Goal: Task Accomplishment & Management: Complete application form

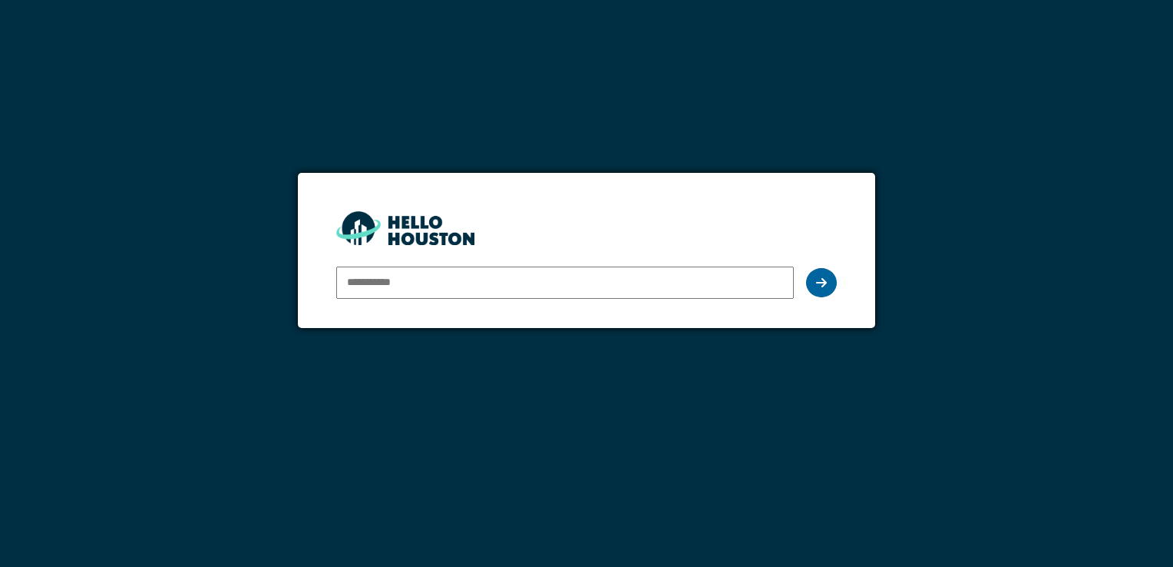
type input "**********"
click at [814, 283] on div at bounding box center [821, 282] width 31 height 29
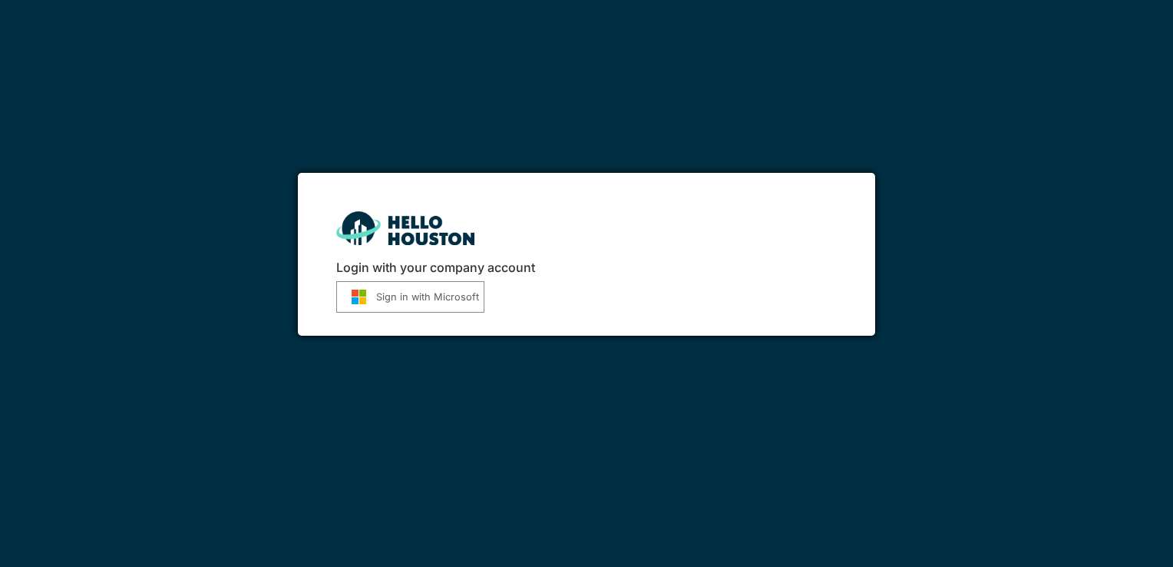
click at [385, 296] on button "Sign in with Microsoft" at bounding box center [410, 296] width 148 height 31
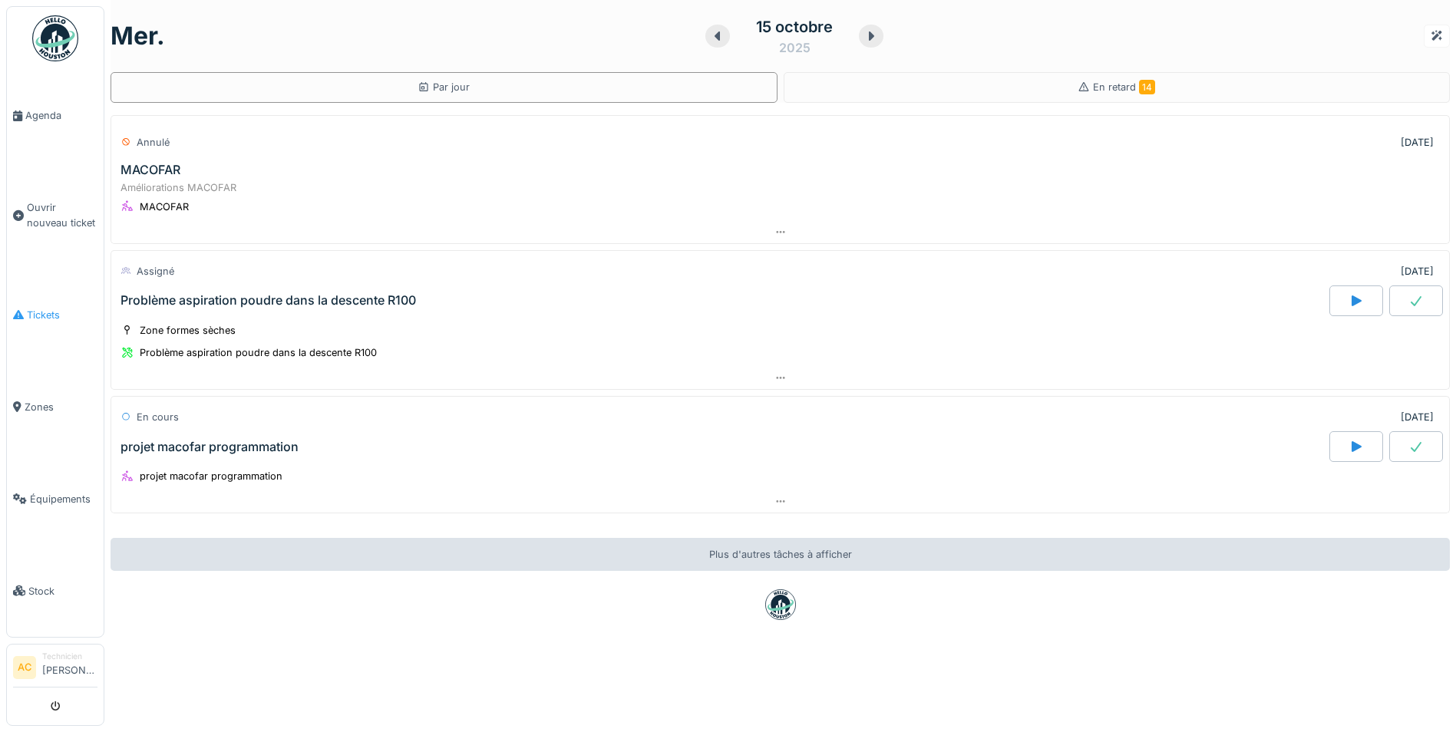
click at [41, 308] on span "Tickets" at bounding box center [62, 315] width 71 height 15
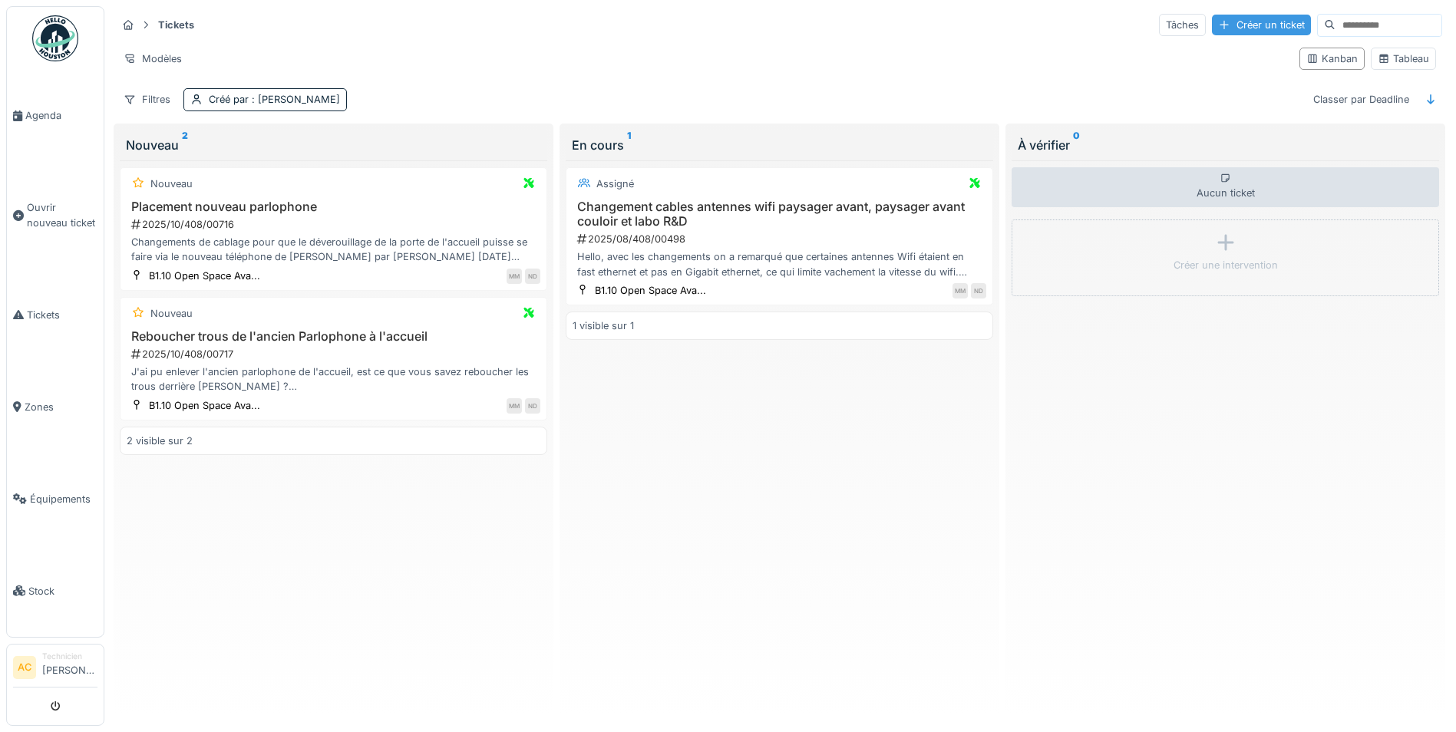
click at [1215, 21] on div "Créer un ticket" at bounding box center [1261, 25] width 99 height 21
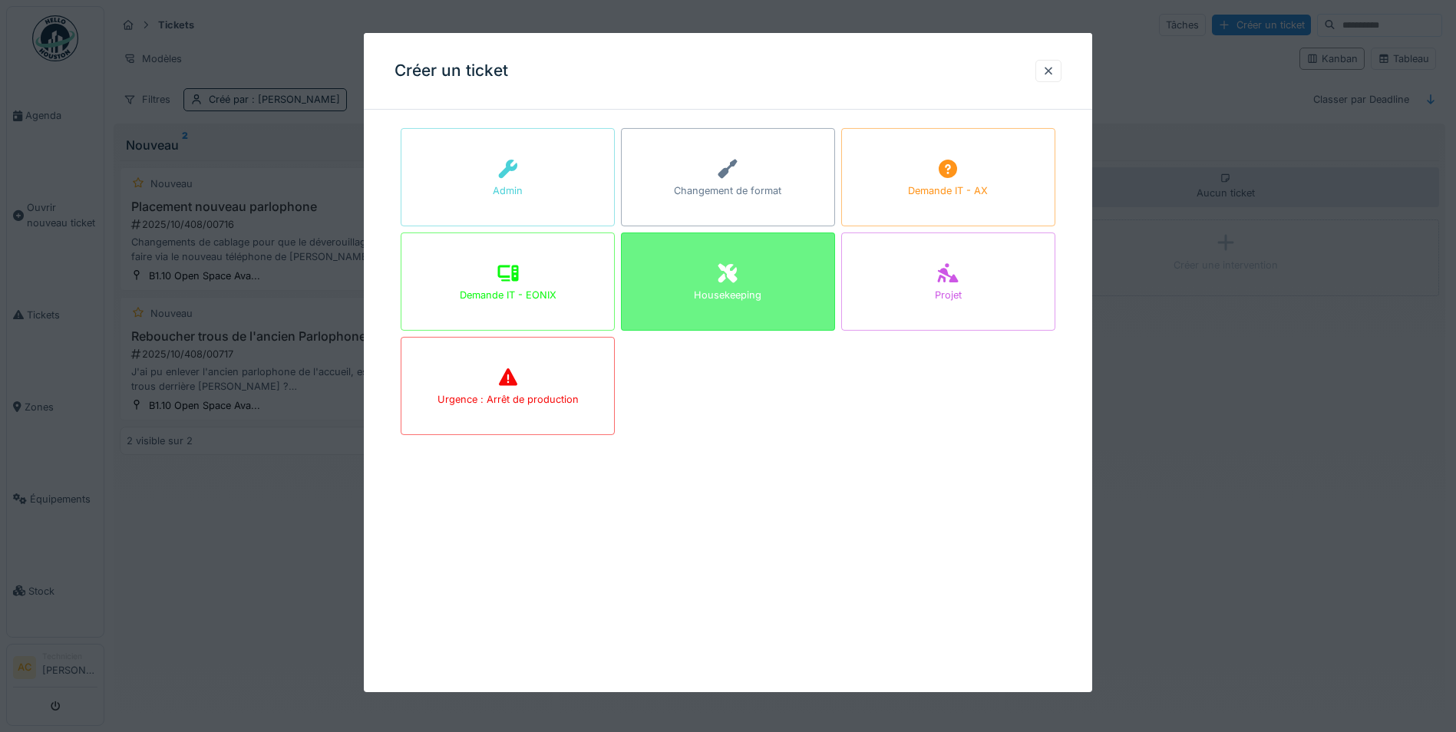
click at [764, 279] on div "Housekeeping" at bounding box center [728, 282] width 214 height 98
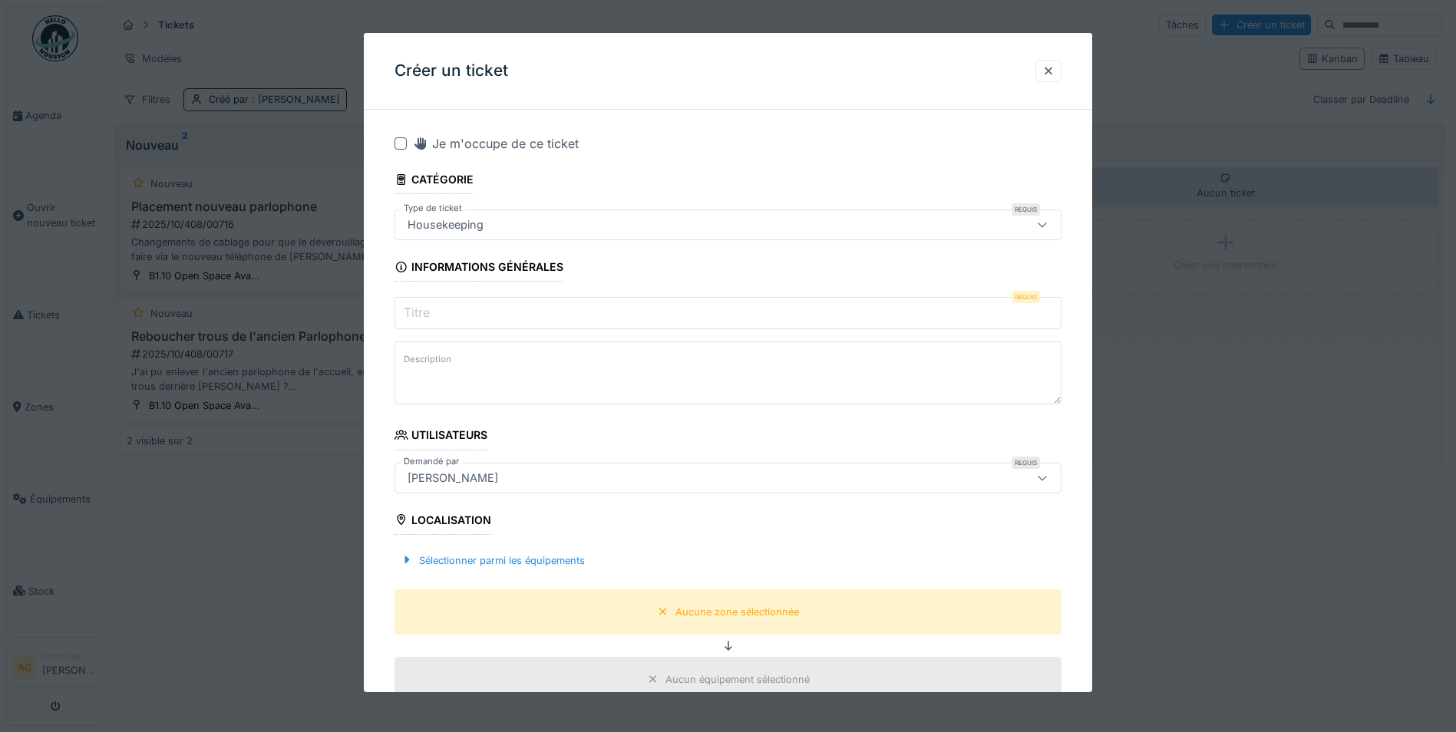
click at [490, 311] on input "Titre" at bounding box center [728, 313] width 667 height 32
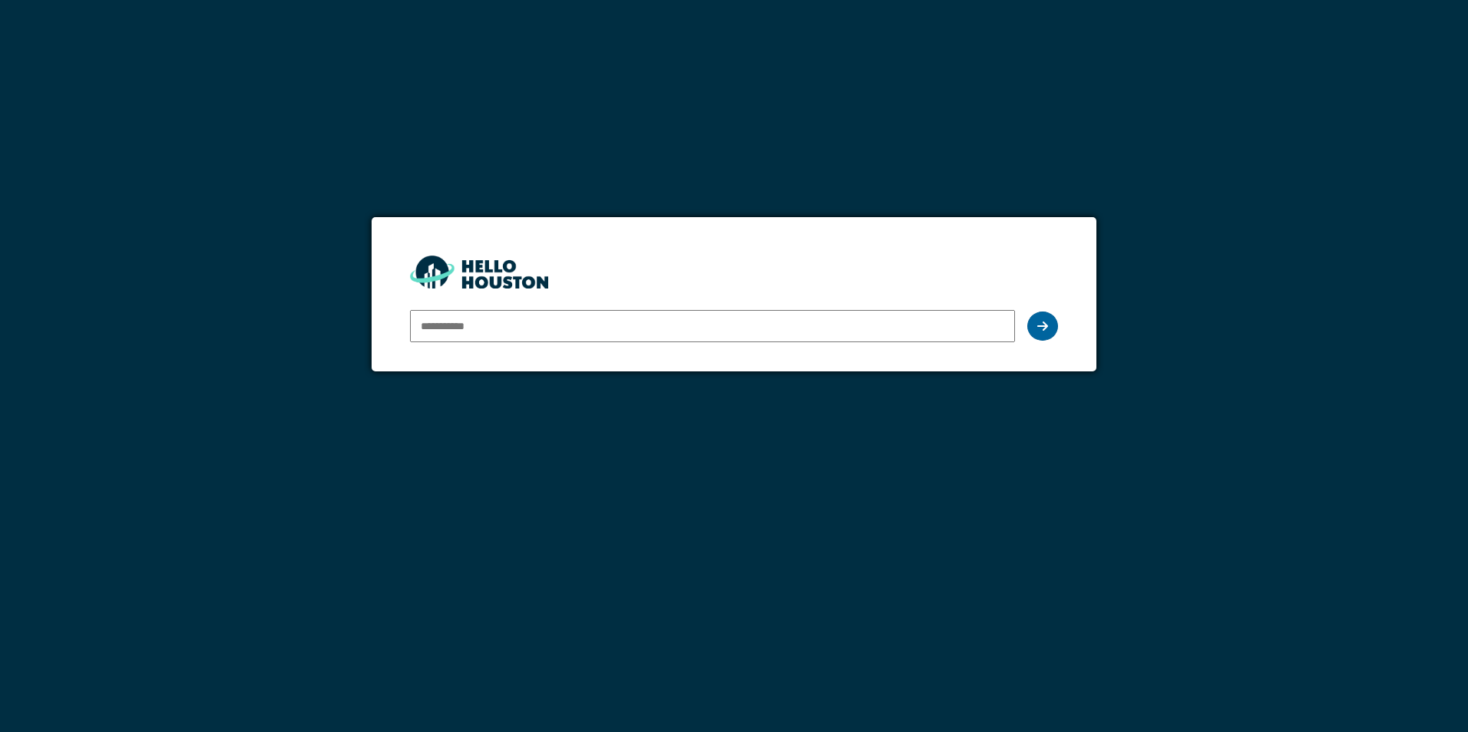
type input "**********"
click at [1040, 328] on icon at bounding box center [1042, 326] width 11 height 12
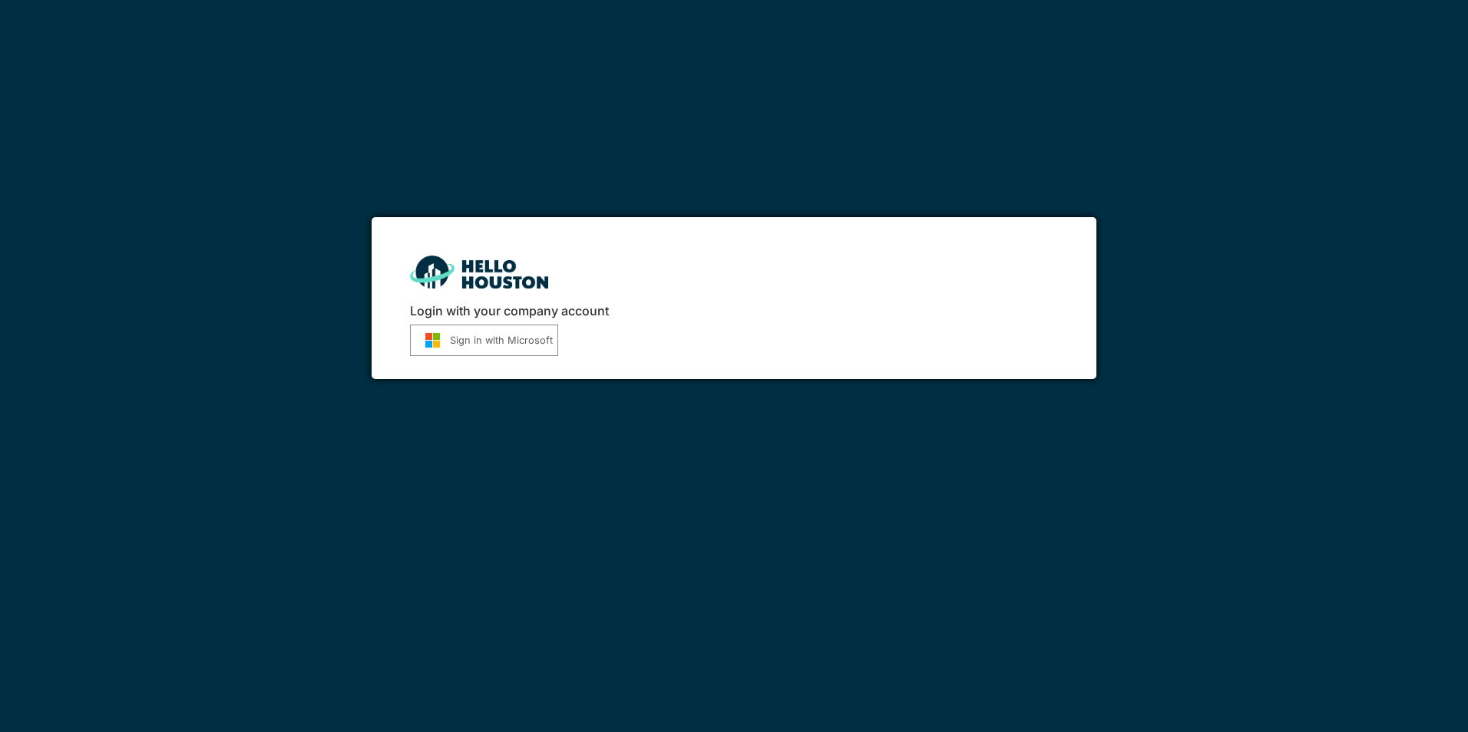
click at [482, 340] on button "Sign in with Microsoft" at bounding box center [484, 340] width 148 height 31
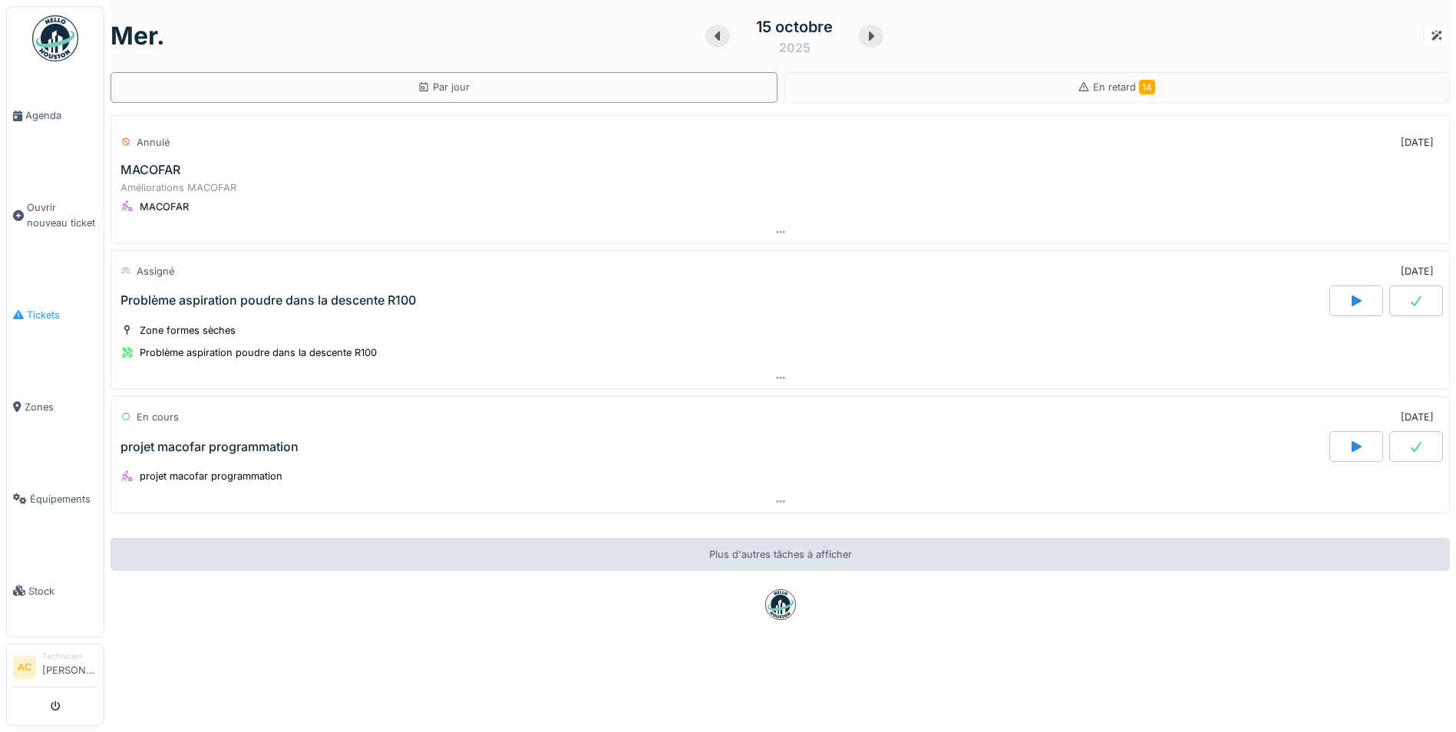
click at [44, 308] on span "Tickets" at bounding box center [62, 315] width 71 height 15
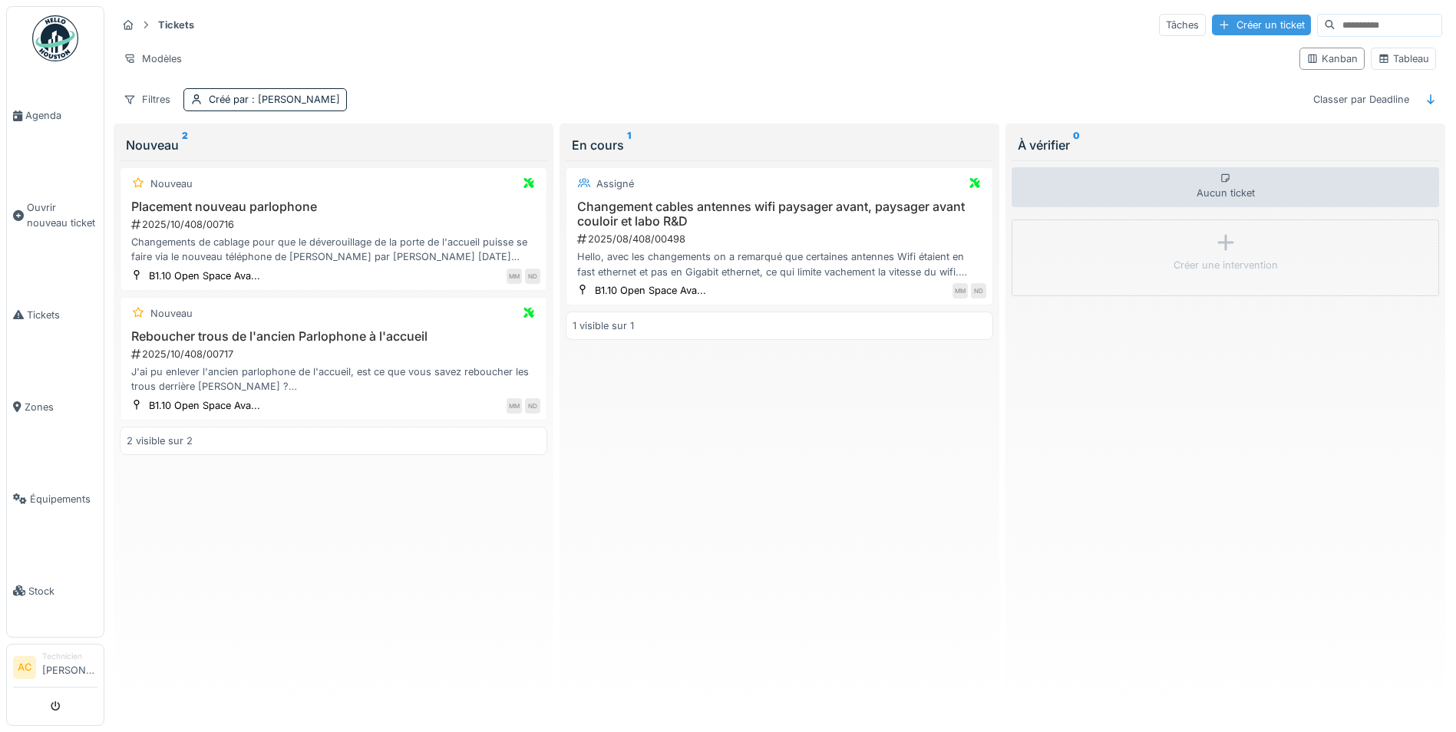
click at [1212, 25] on div "Créer un ticket" at bounding box center [1261, 25] width 99 height 21
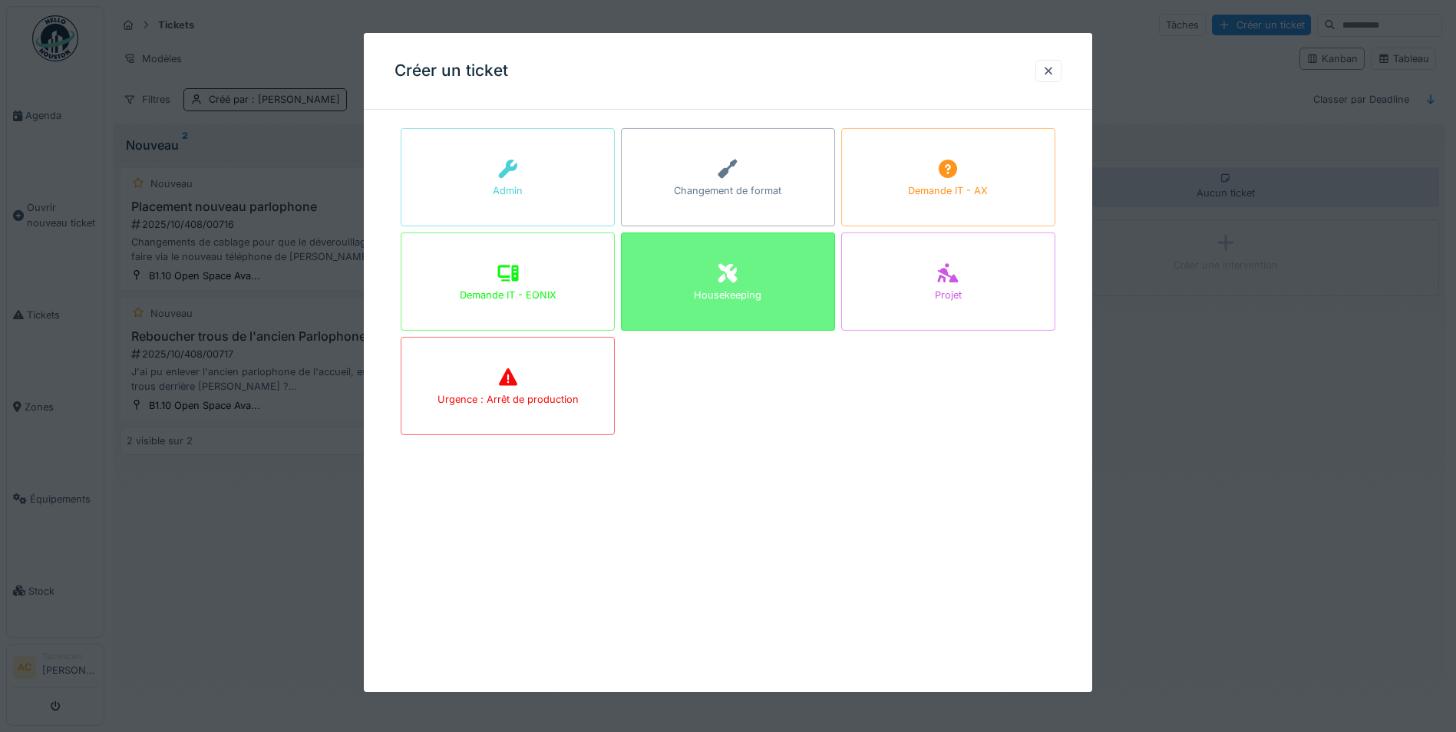
click at [709, 303] on div "Housekeeping" at bounding box center [728, 282] width 214 height 98
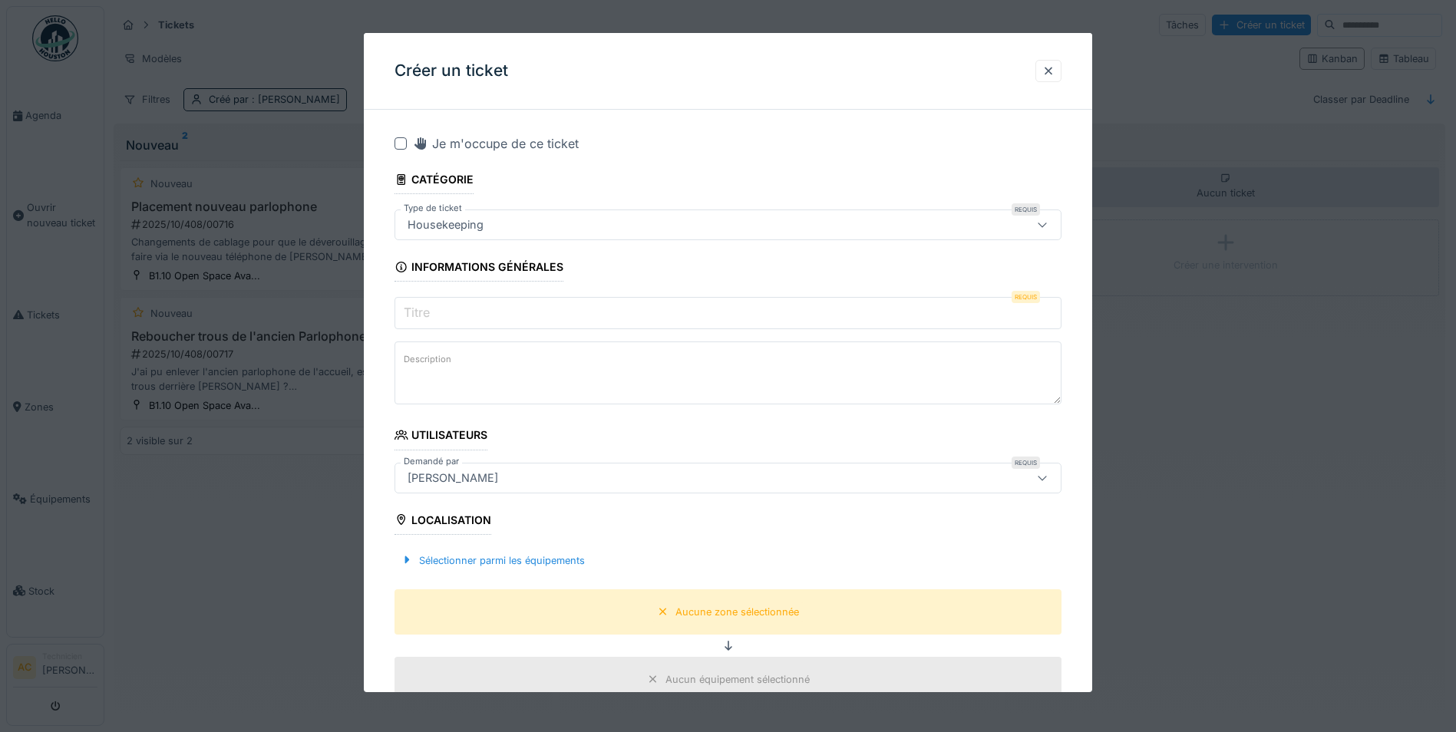
click at [528, 316] on input "Titre" at bounding box center [728, 313] width 667 height 32
click at [494, 387] on textarea "Description" at bounding box center [728, 373] width 667 height 63
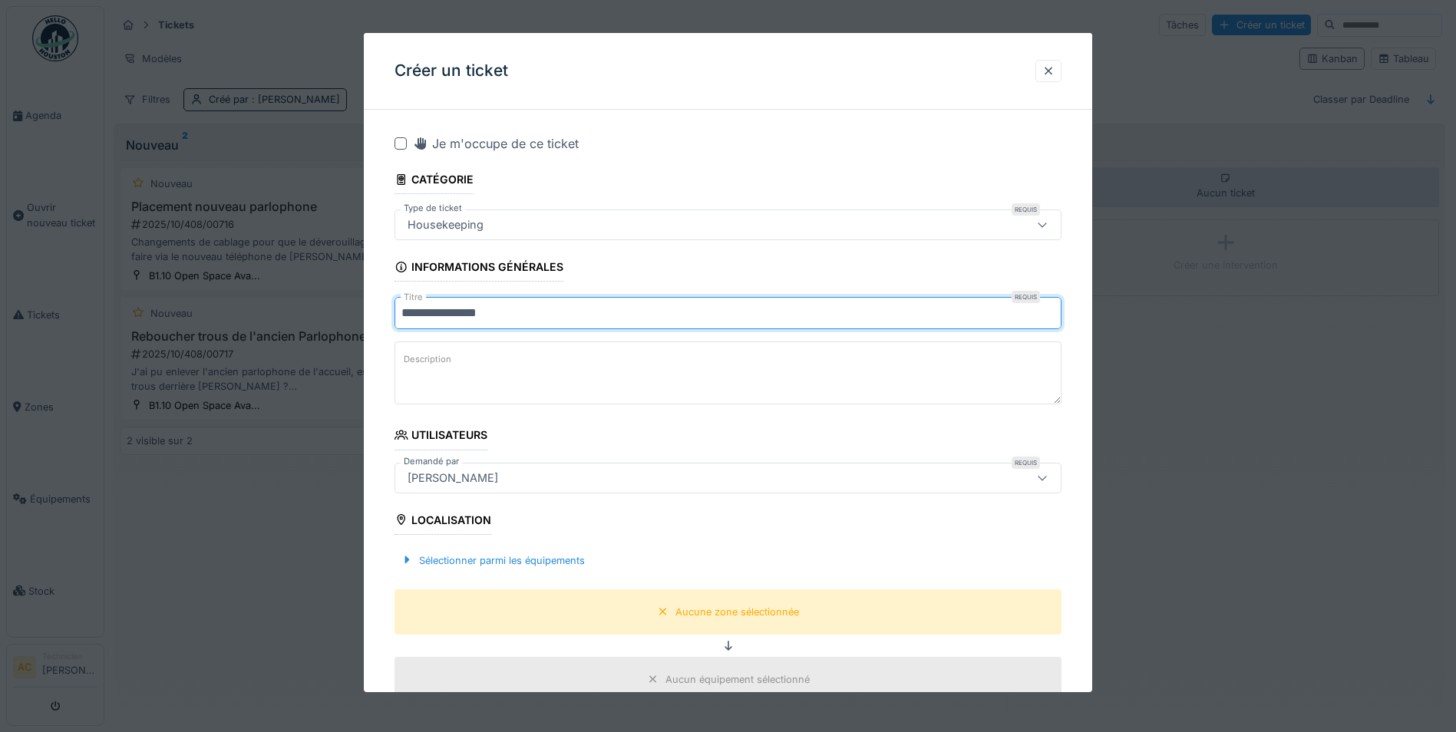
drag, startPoint x: 513, startPoint y: 309, endPoint x: 318, endPoint y: 313, distance: 195.1
click at [318, 313] on div "**********" at bounding box center [780, 365] width 1352 height 730
paste input "**********"
type input "**********"
click at [402, 144] on div at bounding box center [401, 143] width 12 height 12
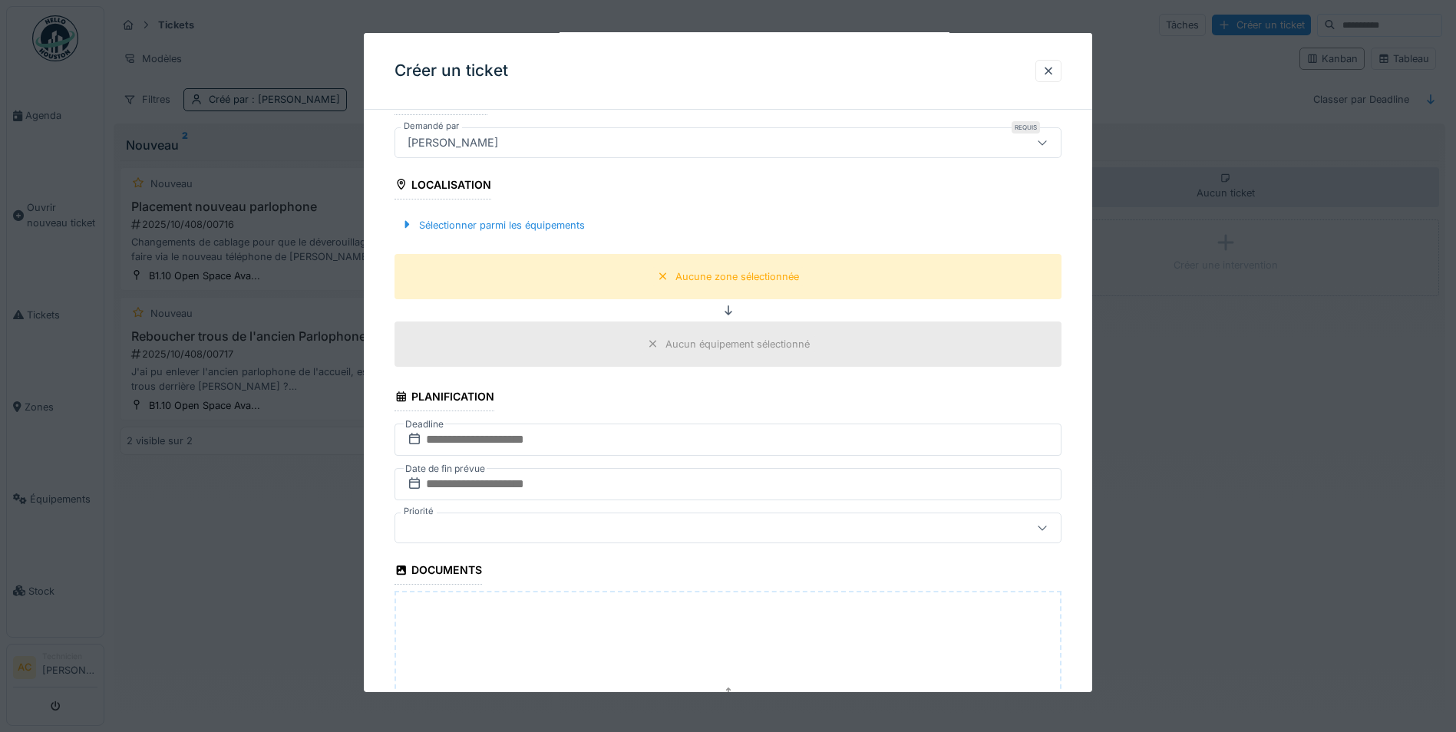
scroll to position [384, 0]
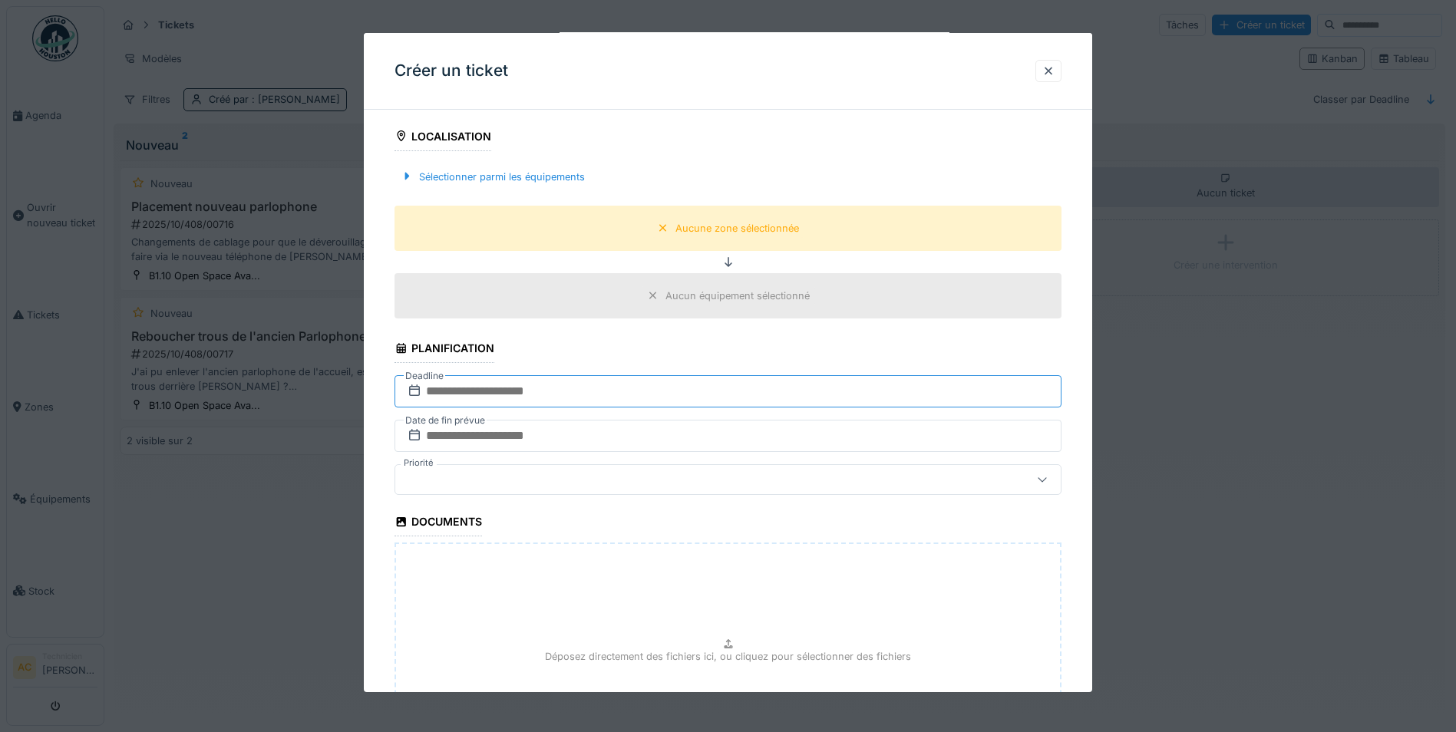
click at [504, 395] on input "text" at bounding box center [728, 391] width 667 height 32
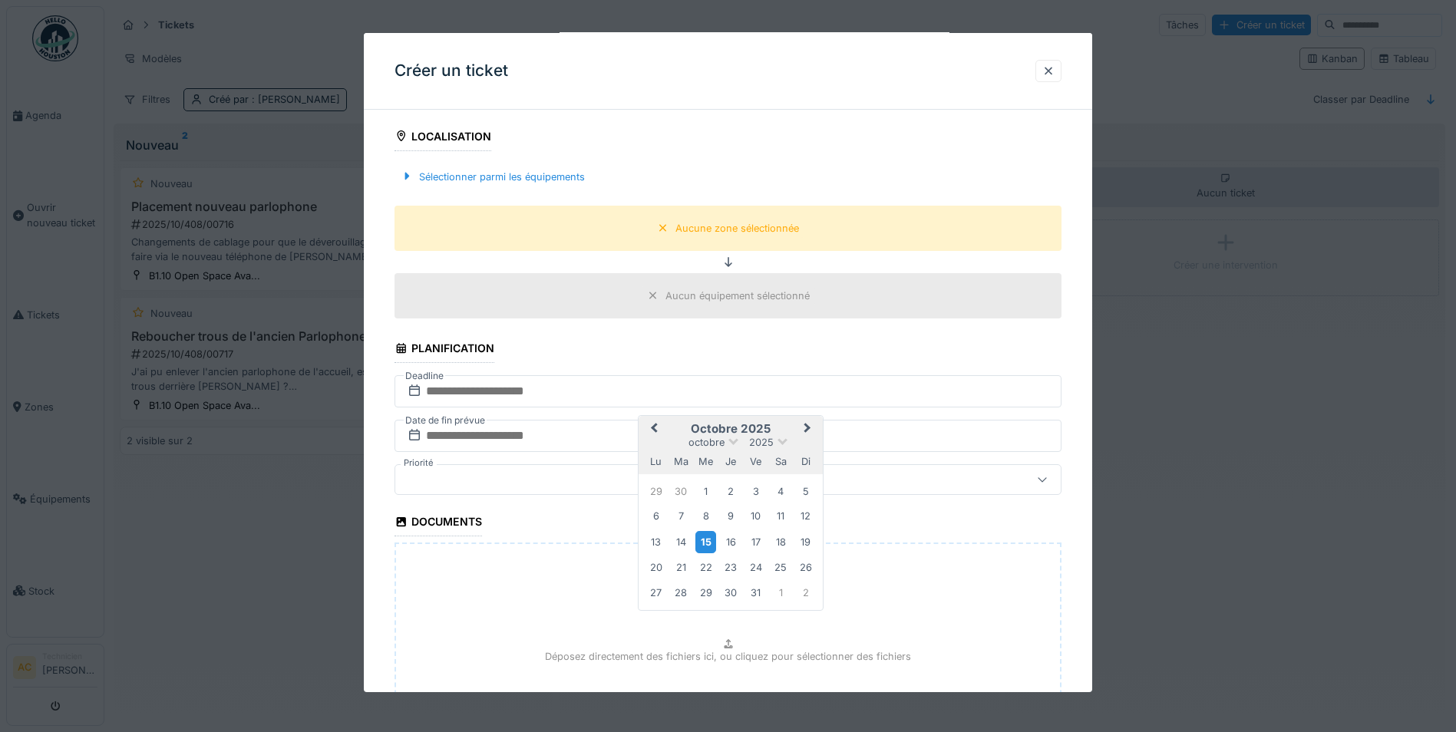
click at [706, 547] on div "15" at bounding box center [706, 542] width 21 height 22
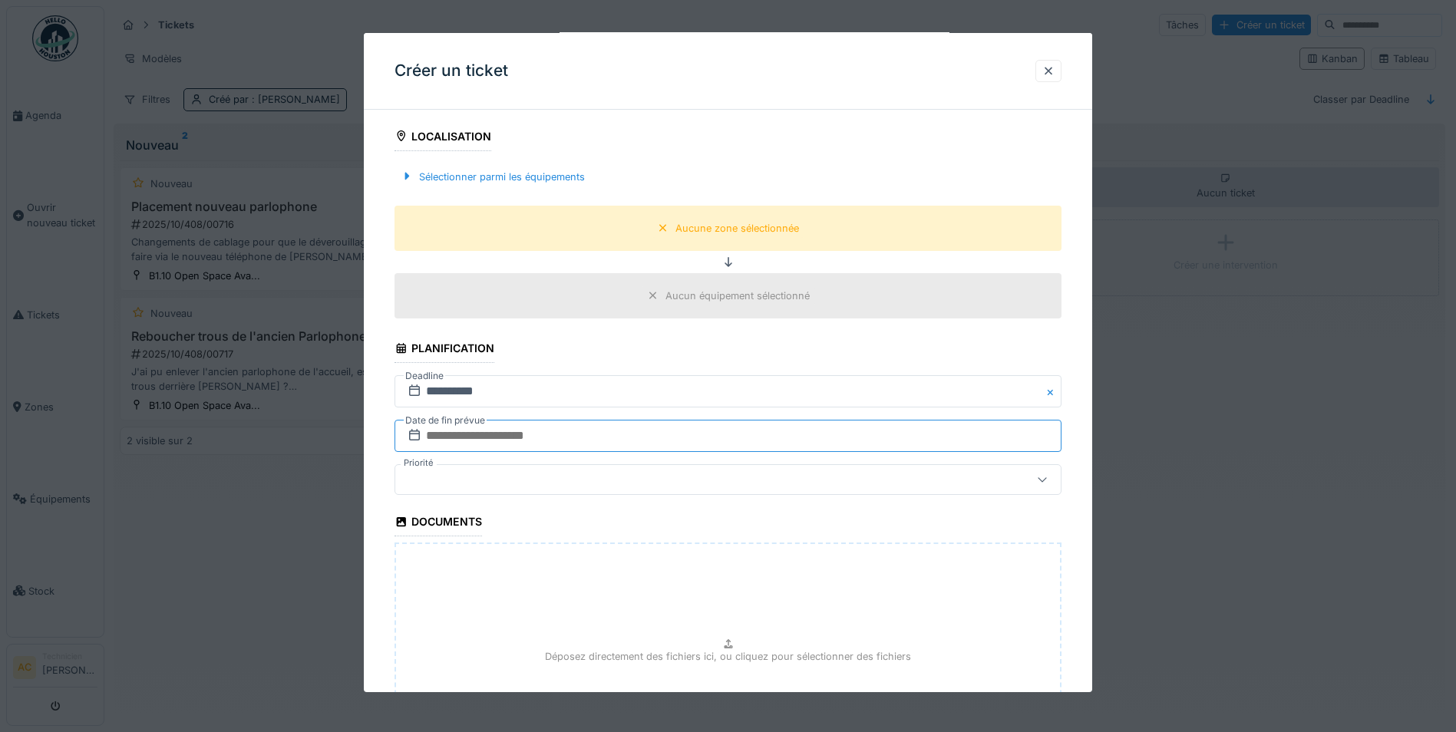
click at [528, 433] on input "text" at bounding box center [728, 436] width 667 height 32
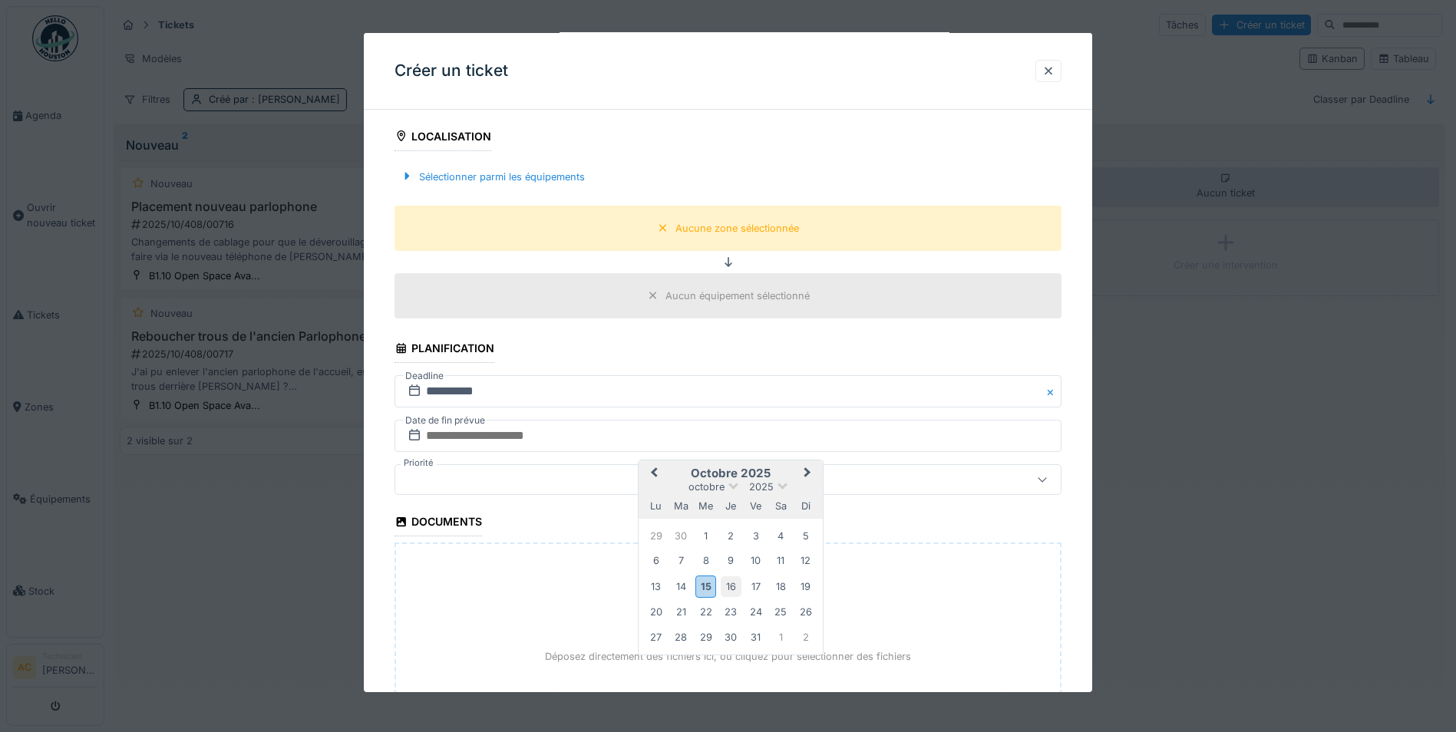
click at [733, 587] on div "16" at bounding box center [731, 587] width 21 height 21
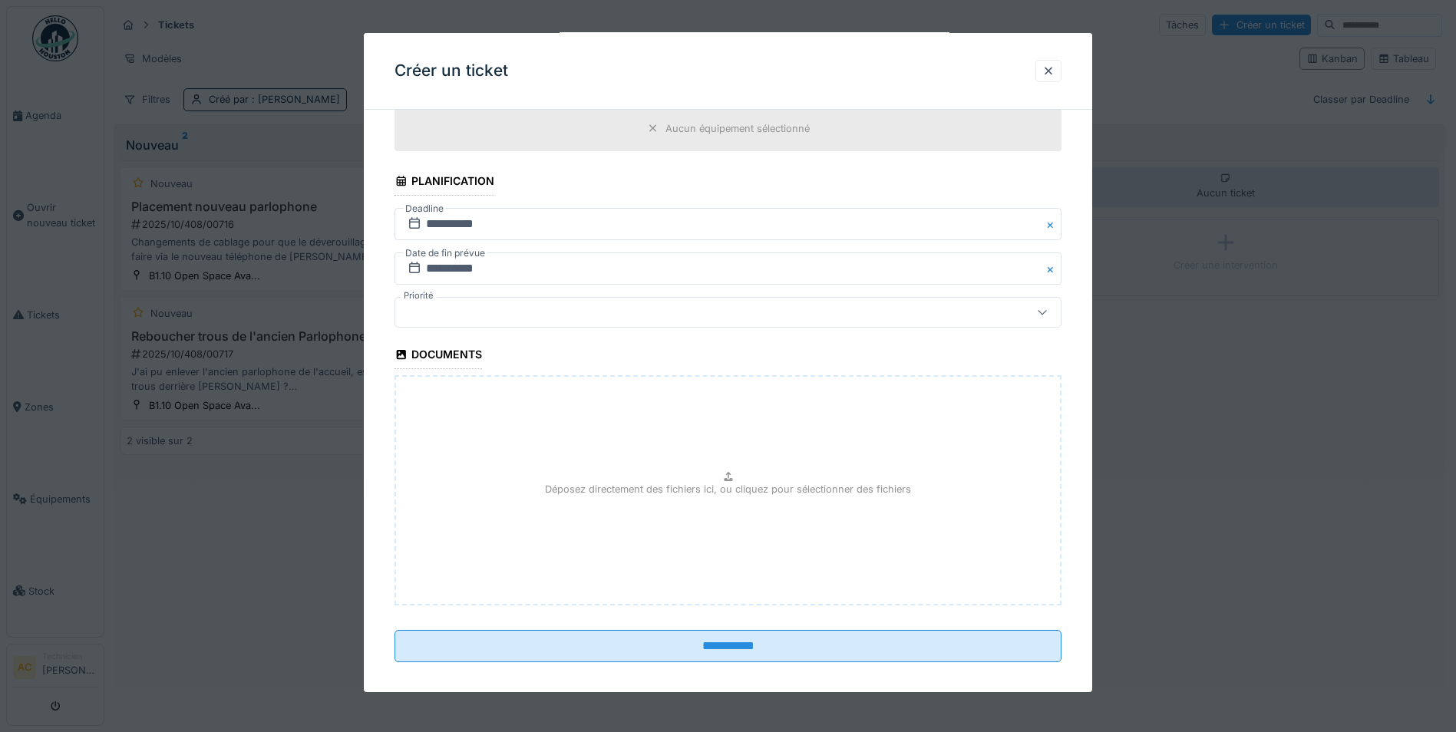
scroll to position [564, 0]
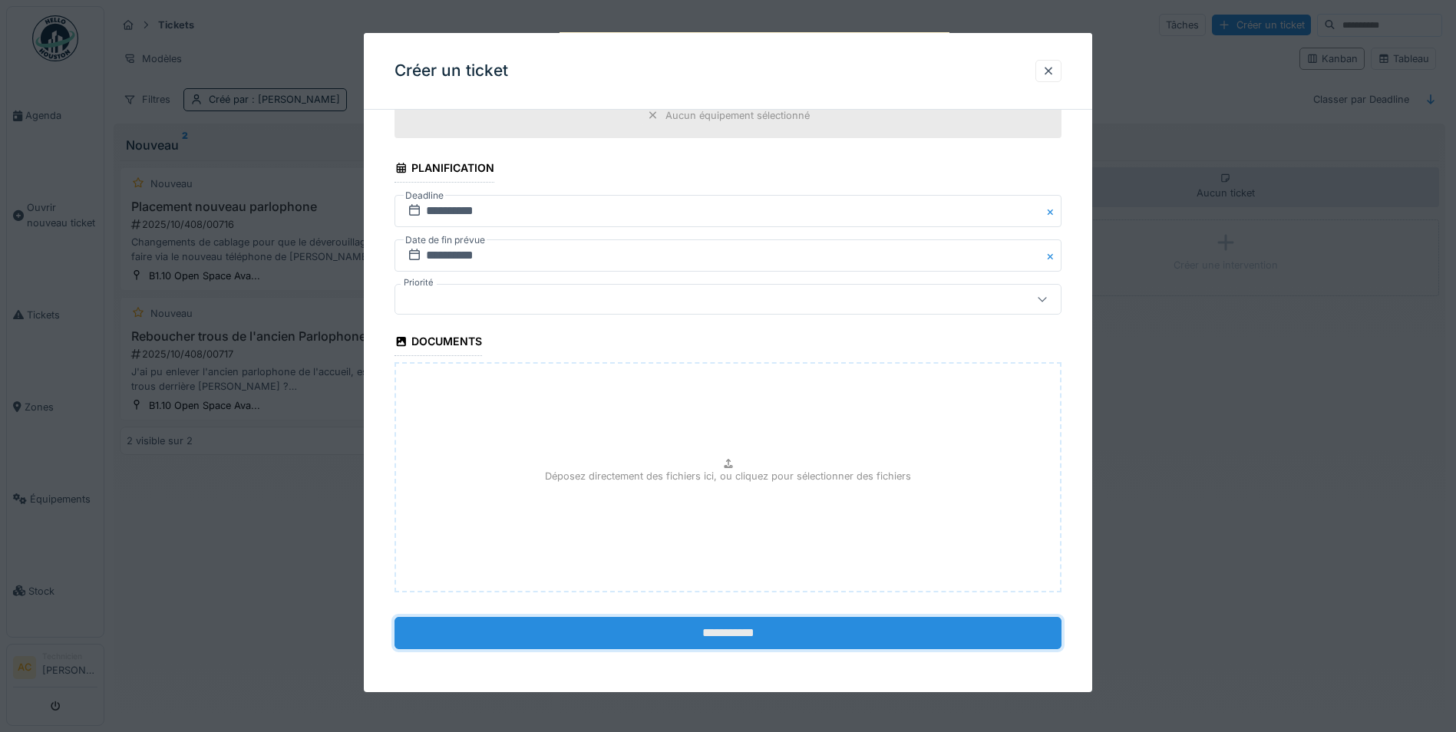
click at [710, 634] on input "**********" at bounding box center [728, 633] width 667 height 32
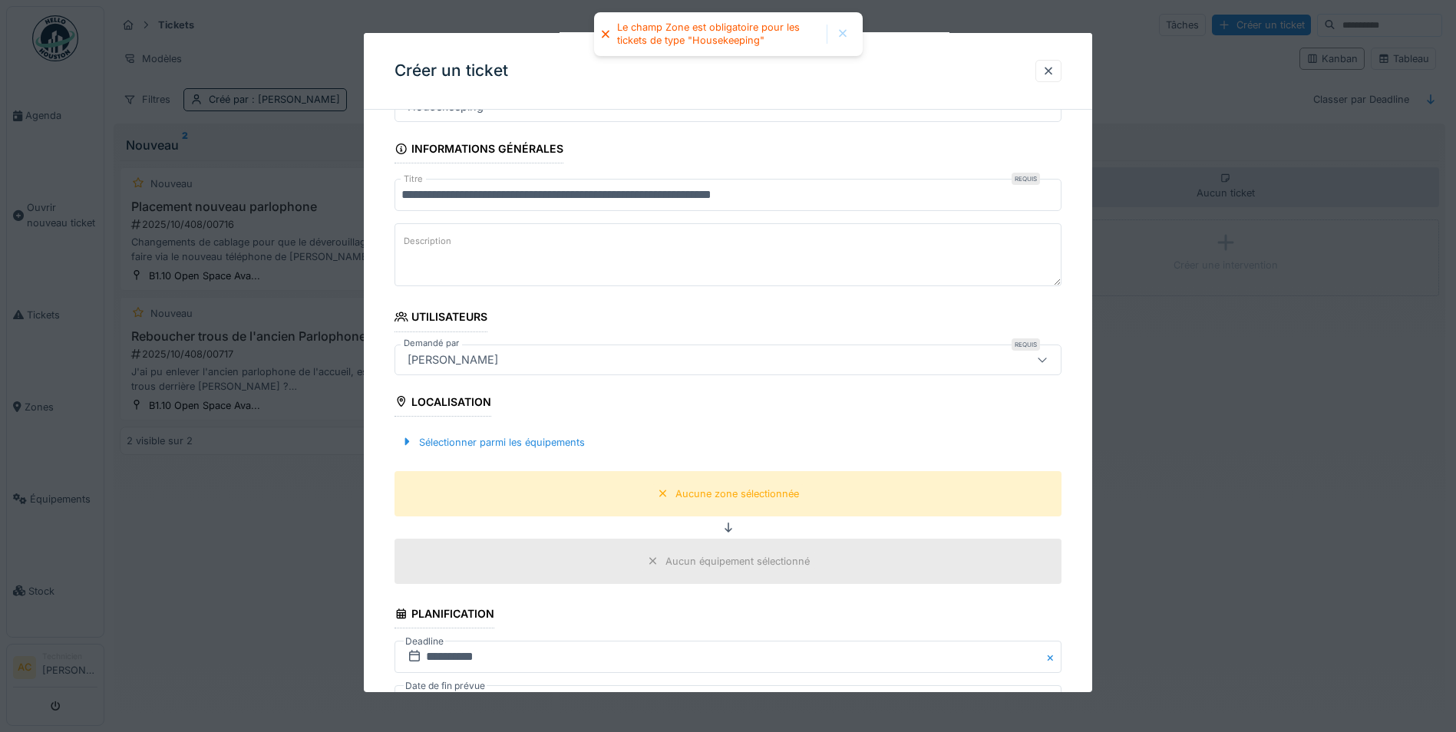
scroll to position [104, 0]
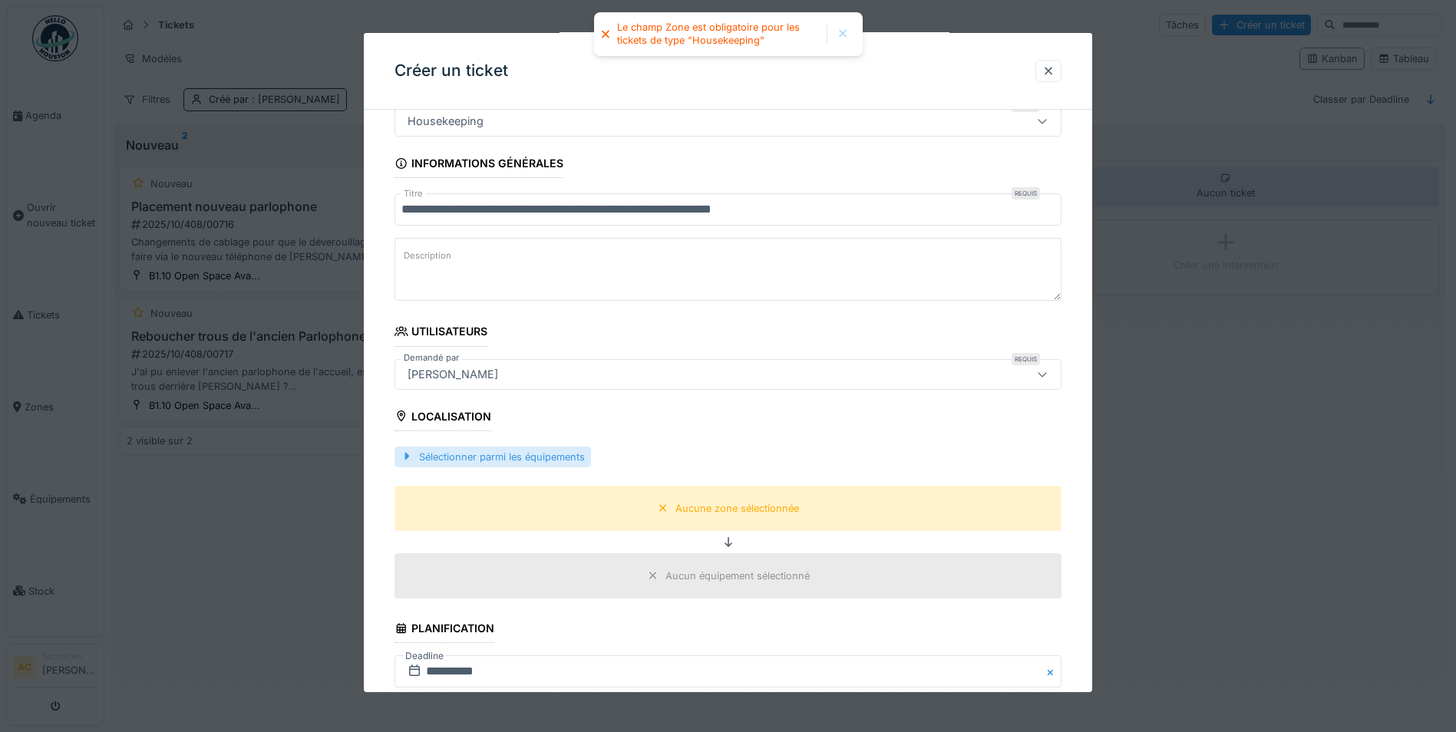
click at [469, 452] on div "Sélectionner parmi les équipements" at bounding box center [493, 457] width 197 height 21
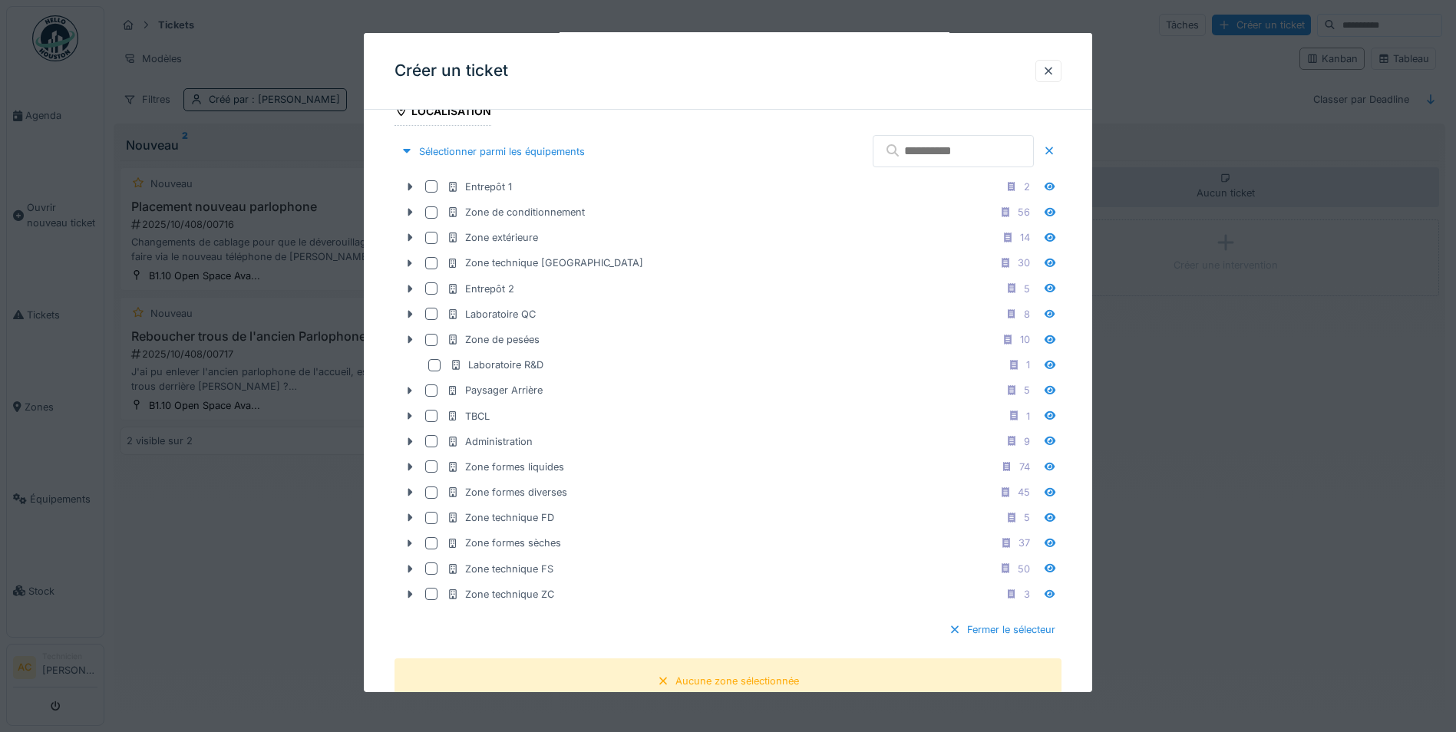
scroll to position [411, 0]
click at [431, 465] on div at bounding box center [431, 465] width 12 height 12
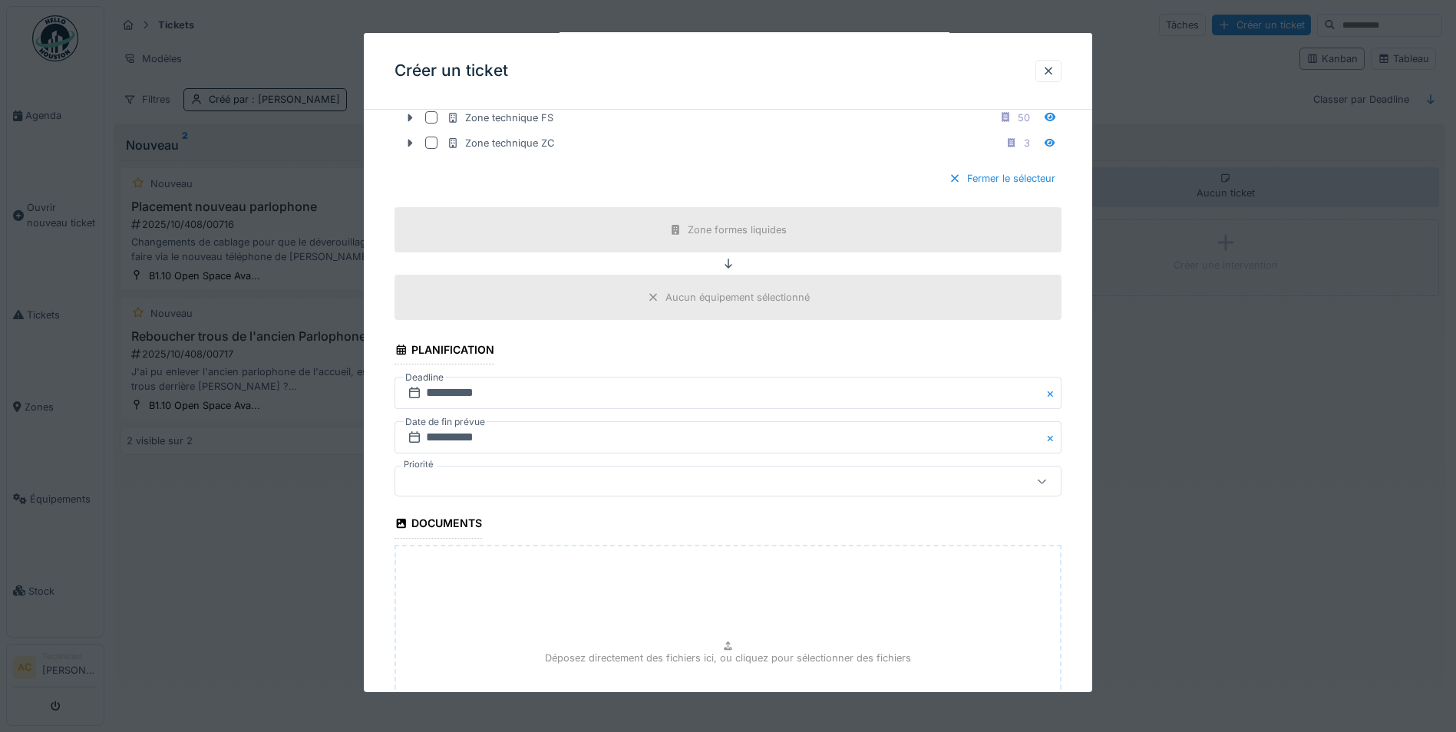
scroll to position [1043, 0]
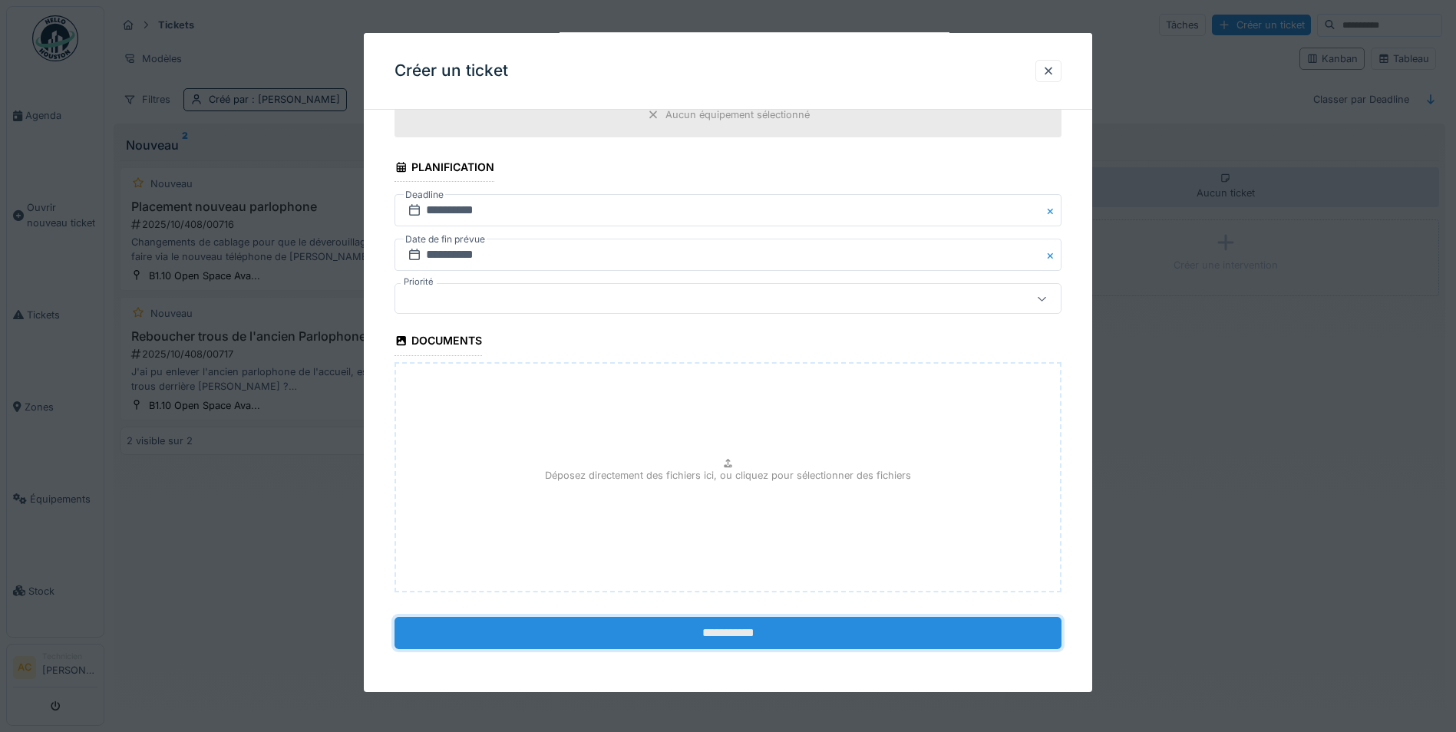
click at [662, 633] on input "**********" at bounding box center [728, 633] width 667 height 32
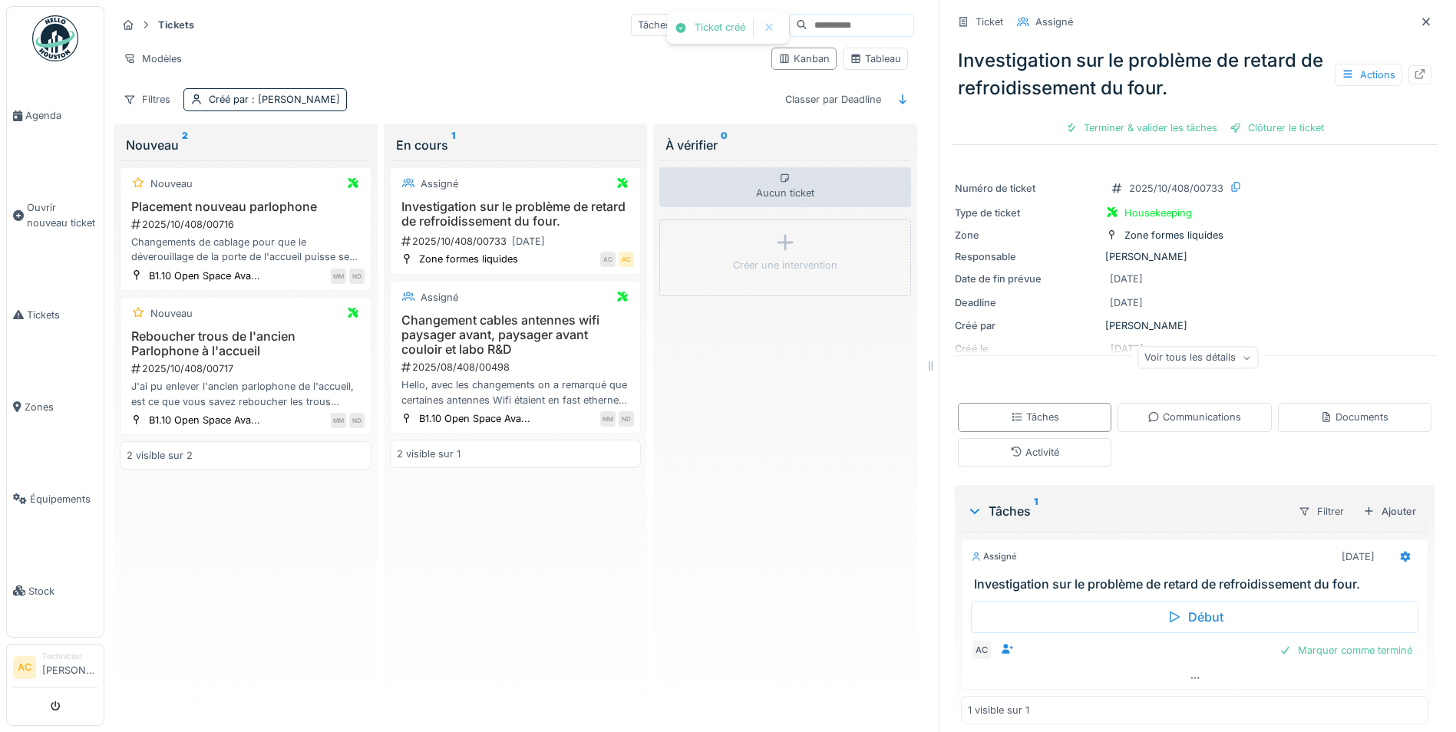
click at [51, 39] on img at bounding box center [55, 38] width 46 height 46
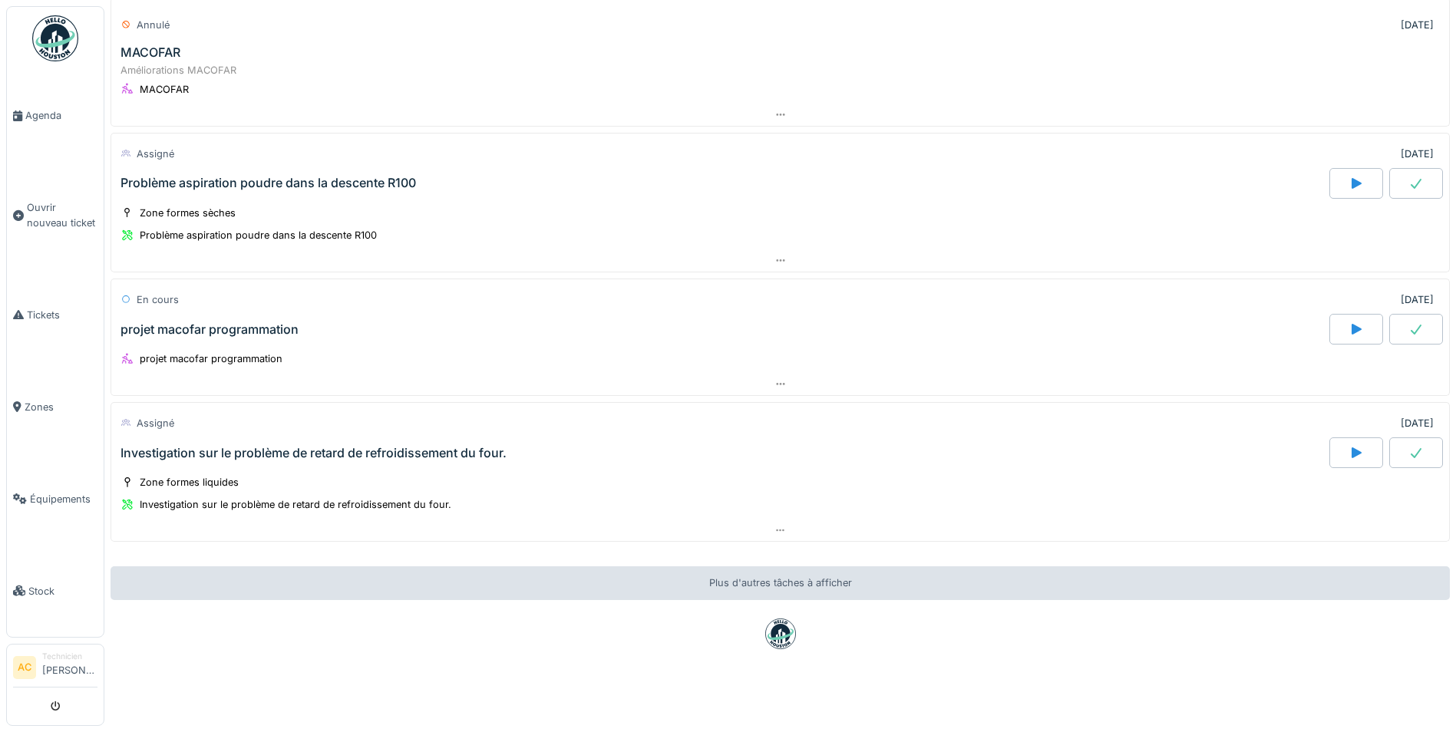
scroll to position [129, 0]
click at [211, 446] on div "Investigation sur le problème de retard de refroidissement du four." at bounding box center [314, 453] width 386 height 15
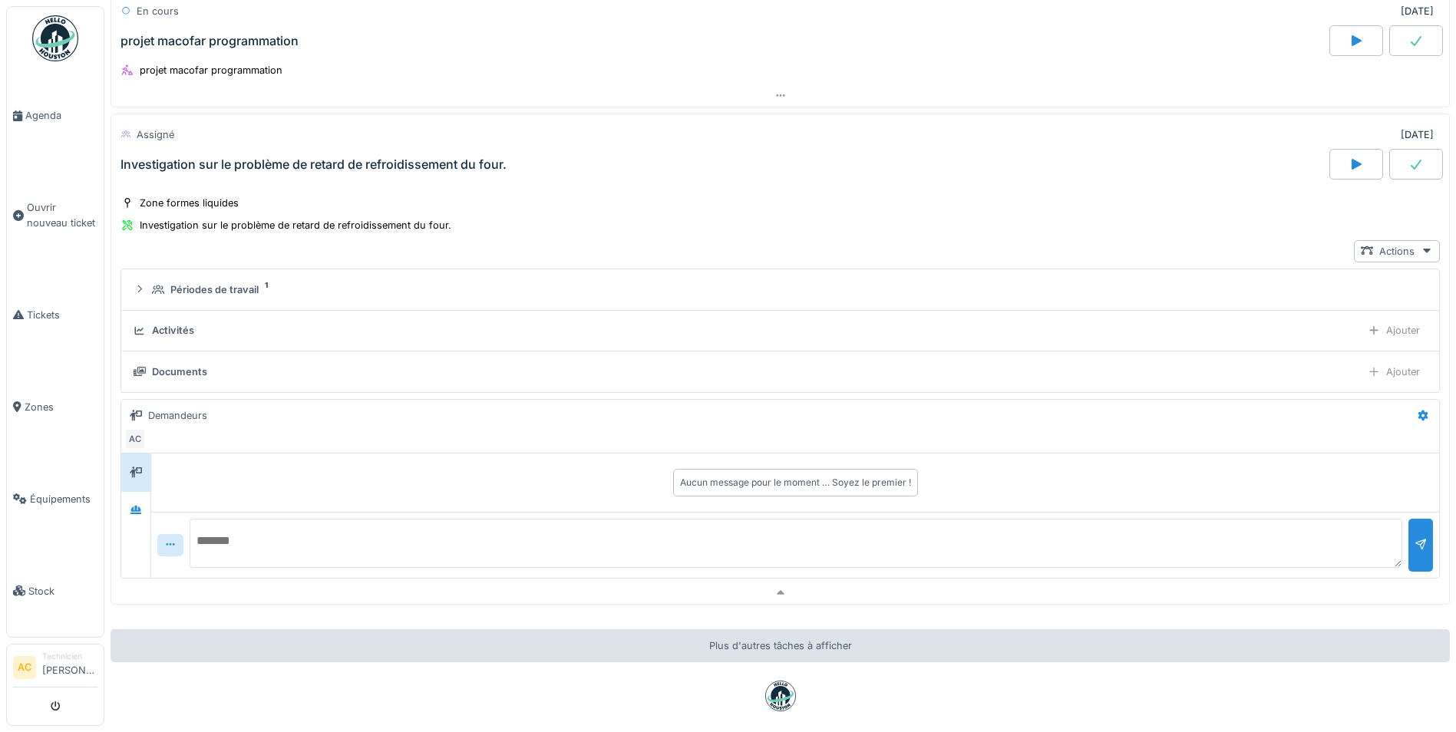
scroll to position [458, 0]
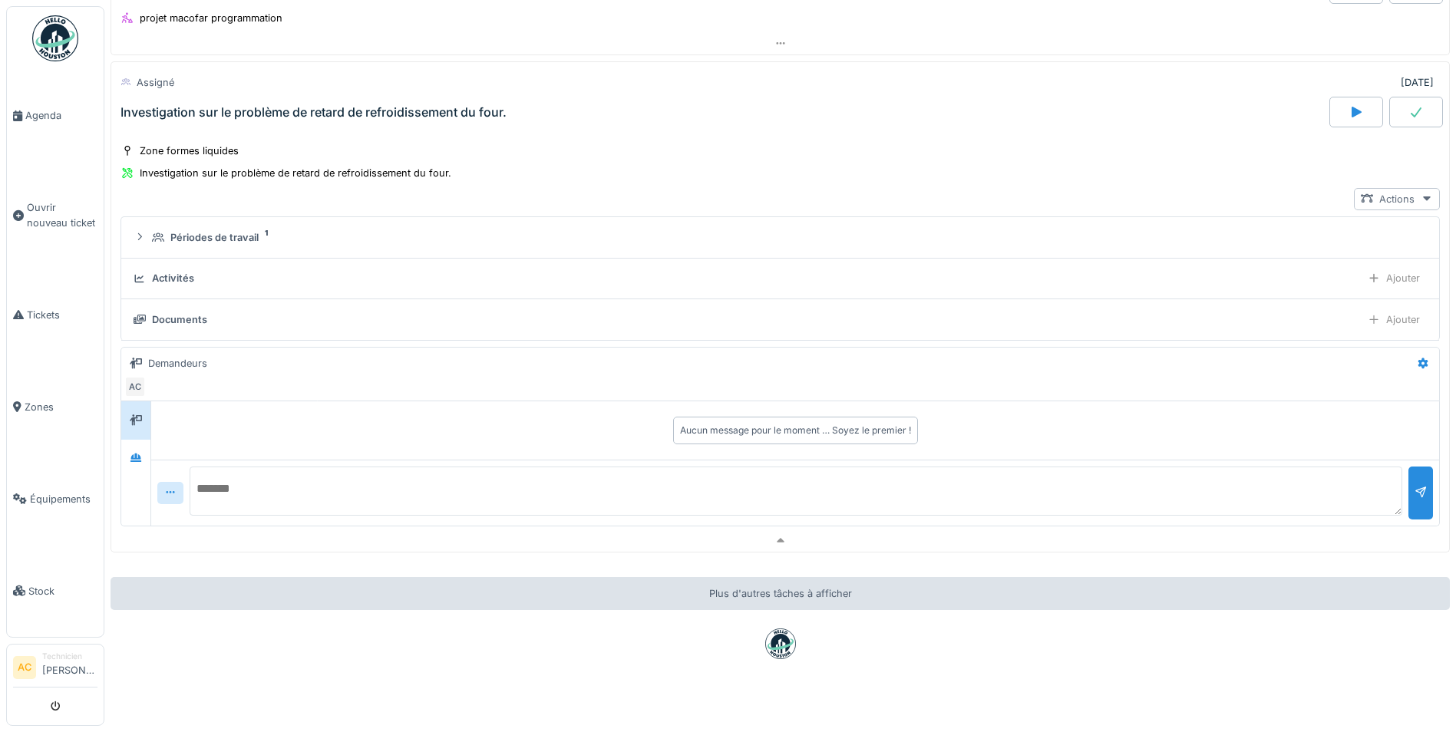
click at [1421, 195] on icon at bounding box center [1427, 198] width 12 height 10
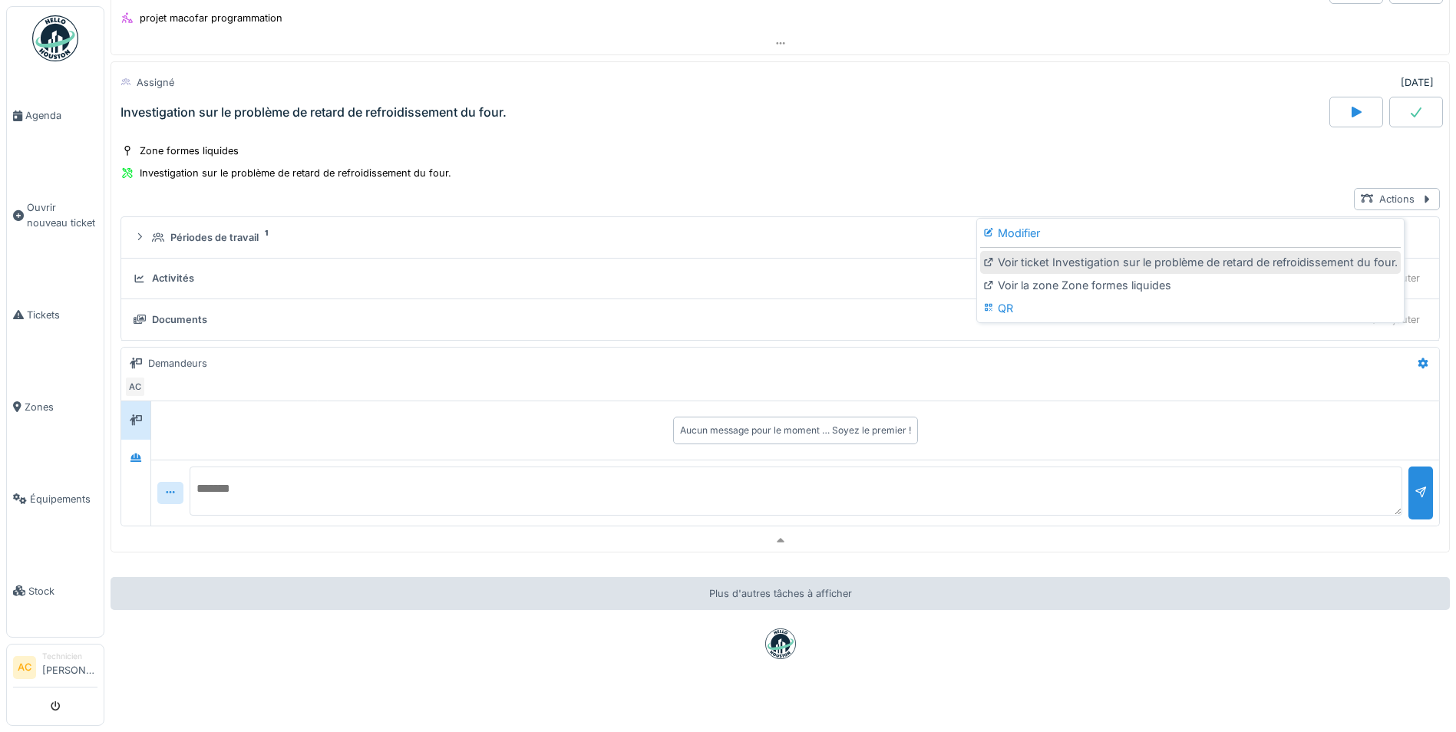
click at [1097, 258] on div "Voir ticket Investigation sur le problème de retard de refroidissement du four." at bounding box center [1190, 262] width 421 height 23
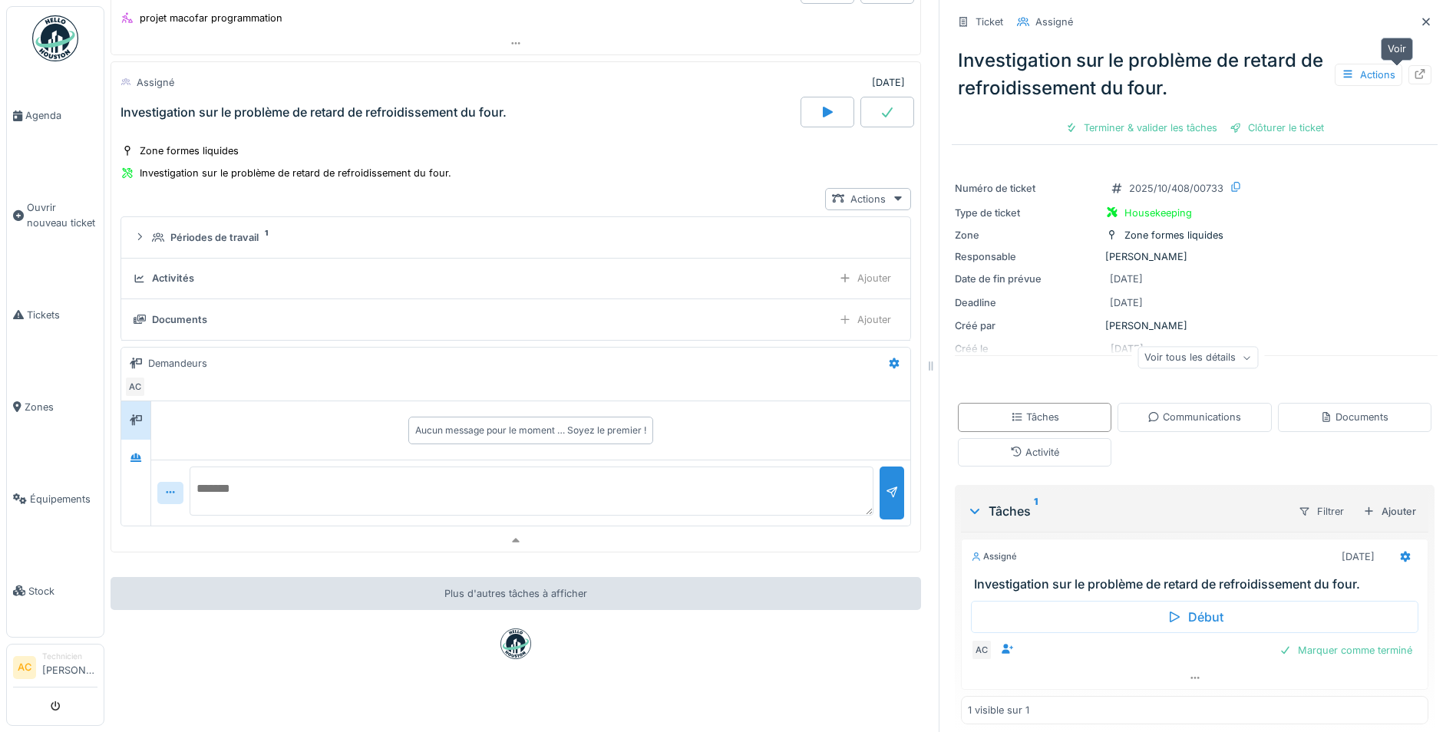
click at [1414, 74] on icon at bounding box center [1420, 74] width 12 height 10
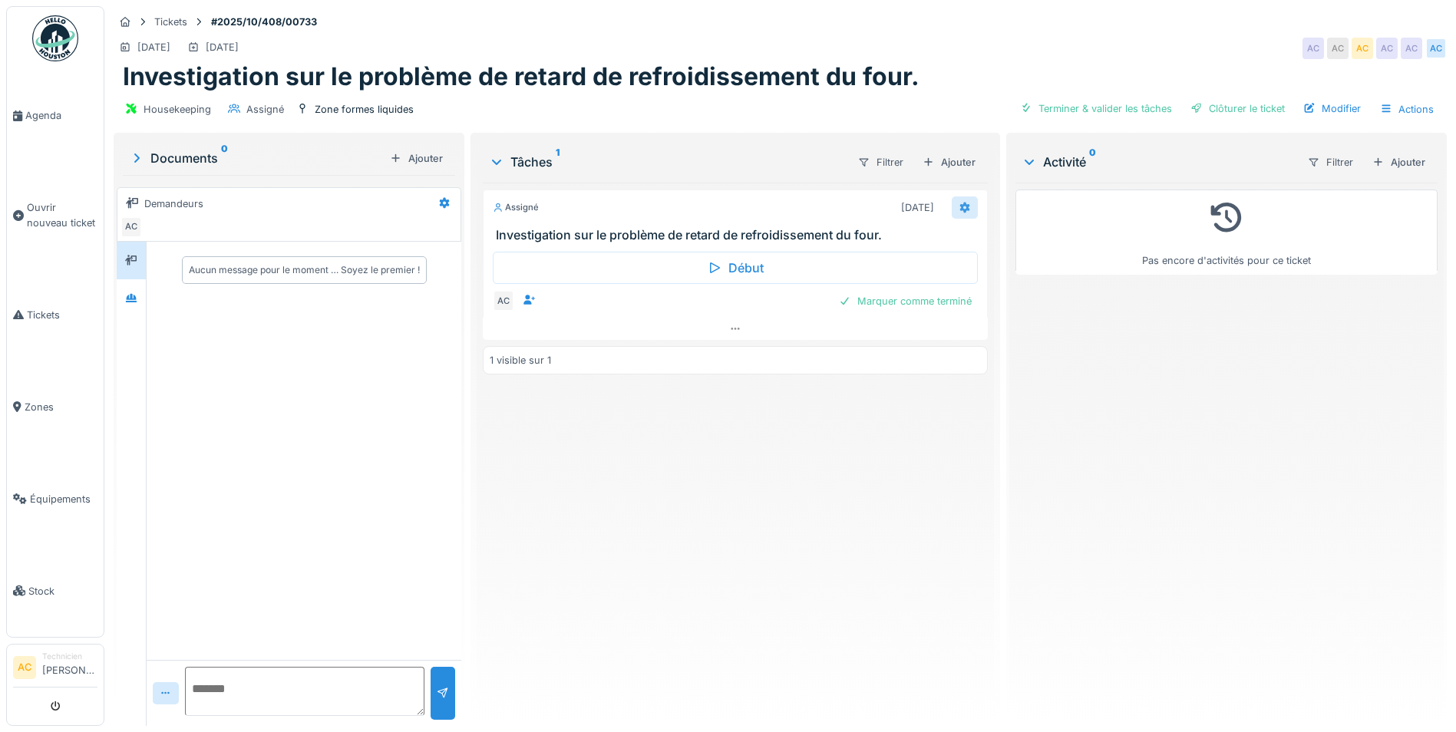
click at [960, 210] on icon at bounding box center [965, 207] width 10 height 11
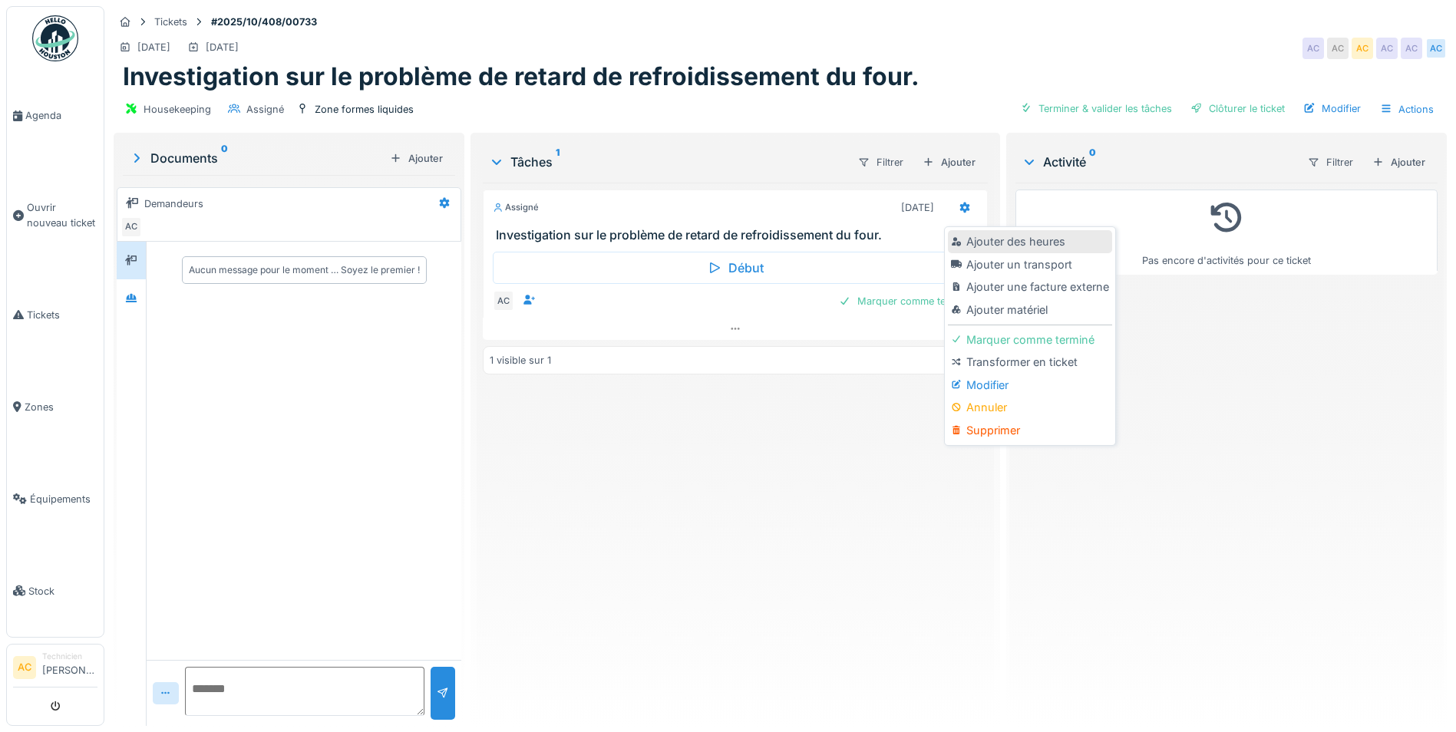
click at [1009, 243] on div "Ajouter des heures" at bounding box center [1030, 241] width 164 height 23
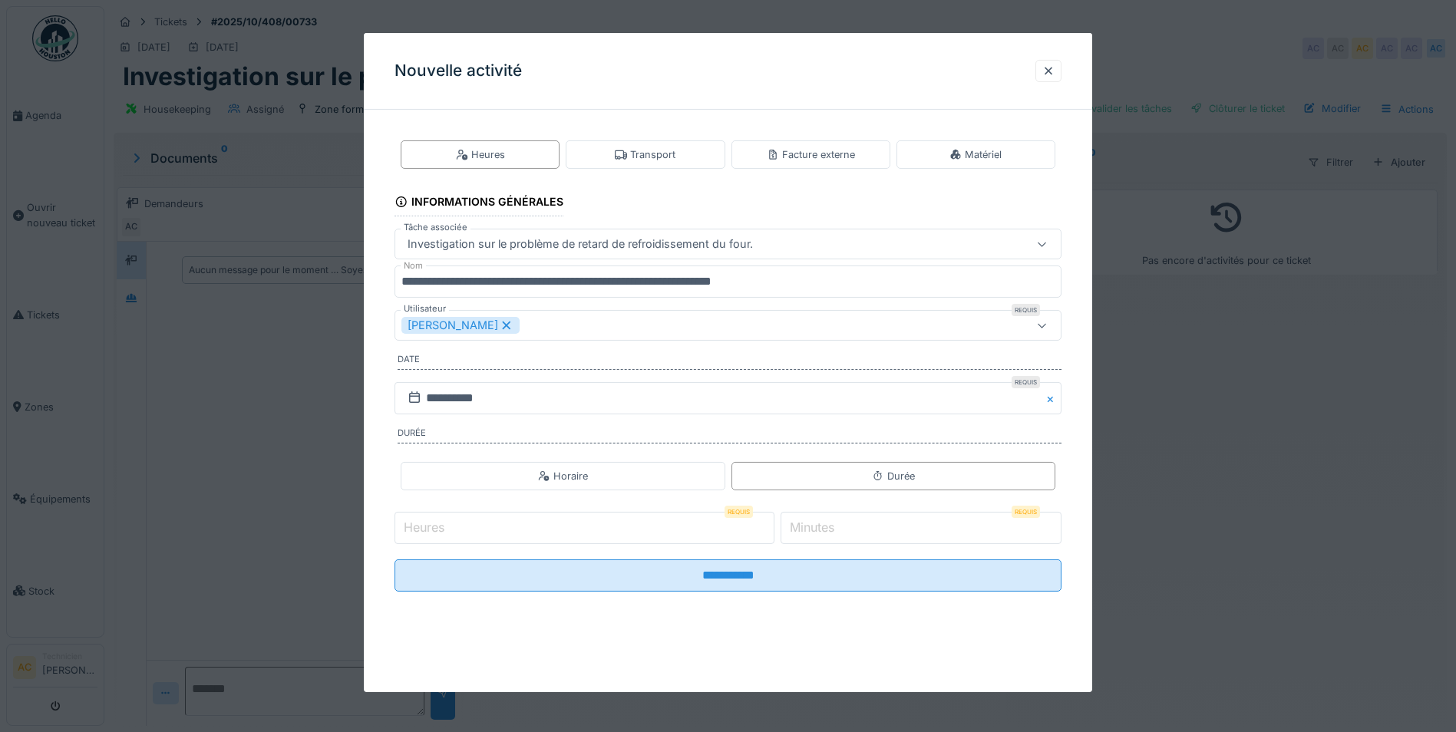
click at [446, 524] on label "Heures" at bounding box center [424, 527] width 47 height 18
click at [446, 524] on input "Heures" at bounding box center [585, 528] width 380 height 32
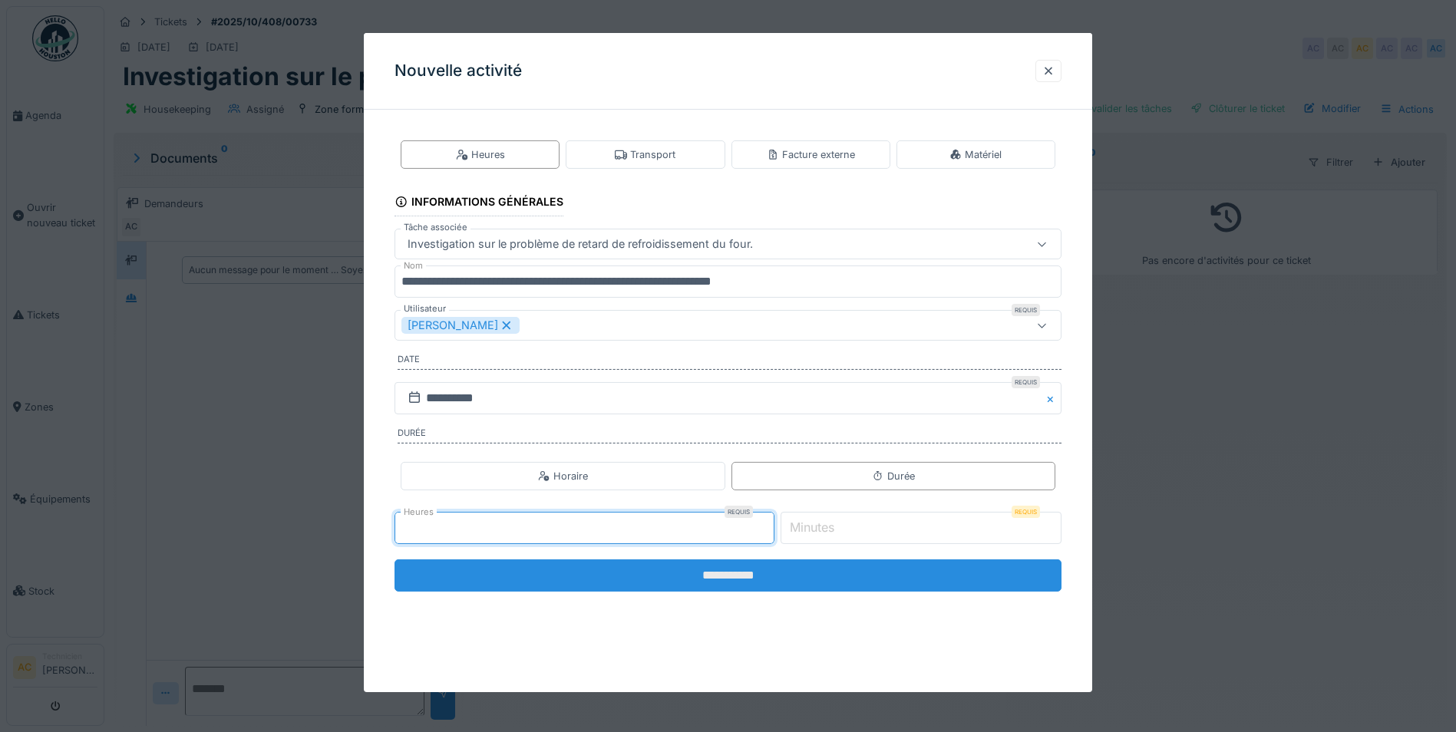
type input "*"
click at [661, 590] on input "**********" at bounding box center [728, 576] width 667 height 32
click at [673, 574] on input "**********" at bounding box center [728, 576] width 667 height 32
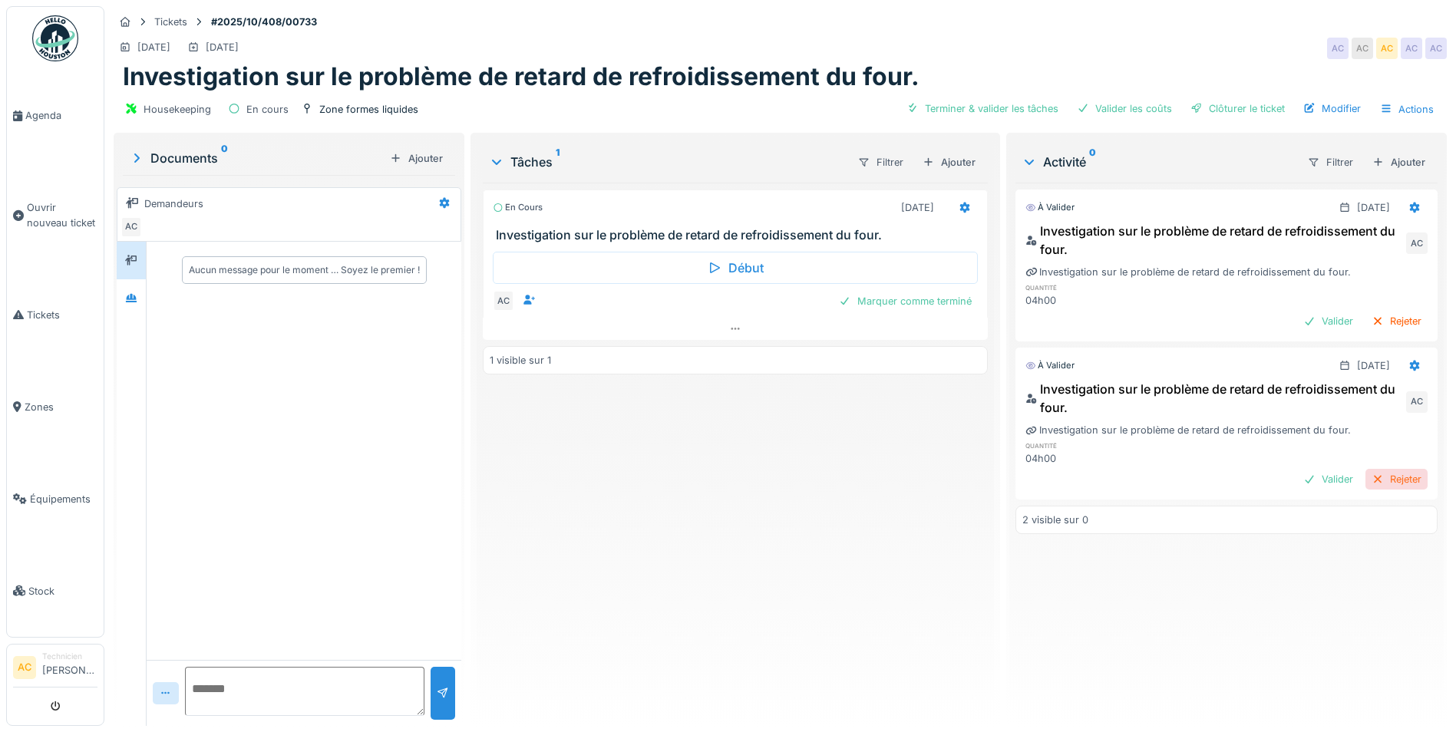
click at [1366, 479] on div "Rejeter" at bounding box center [1397, 479] width 62 height 21
click at [1410, 363] on icon at bounding box center [1415, 366] width 10 height 11
click at [1342, 453] on div "Supprimer" at bounding box center [1340, 446] width 74 height 23
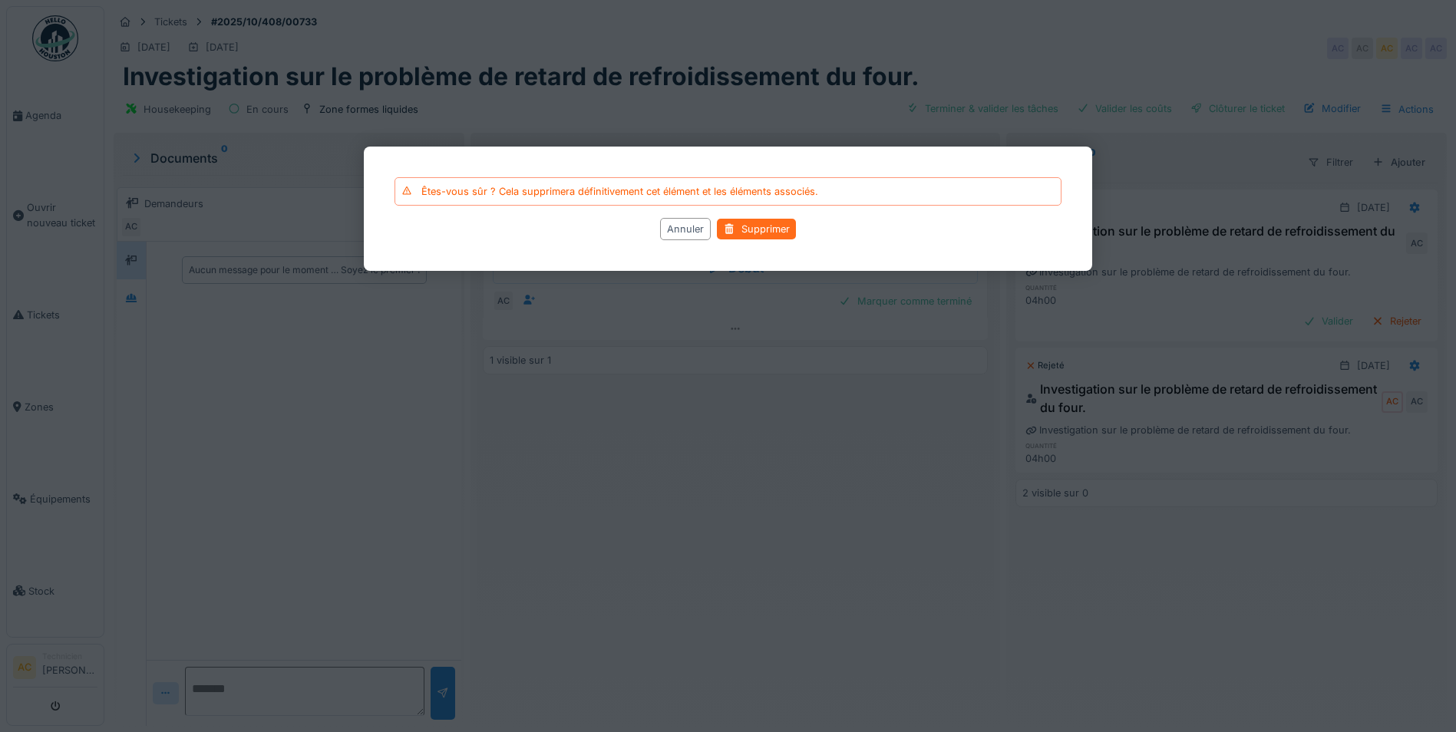
click at [752, 226] on div "Supprimer" at bounding box center [756, 229] width 79 height 21
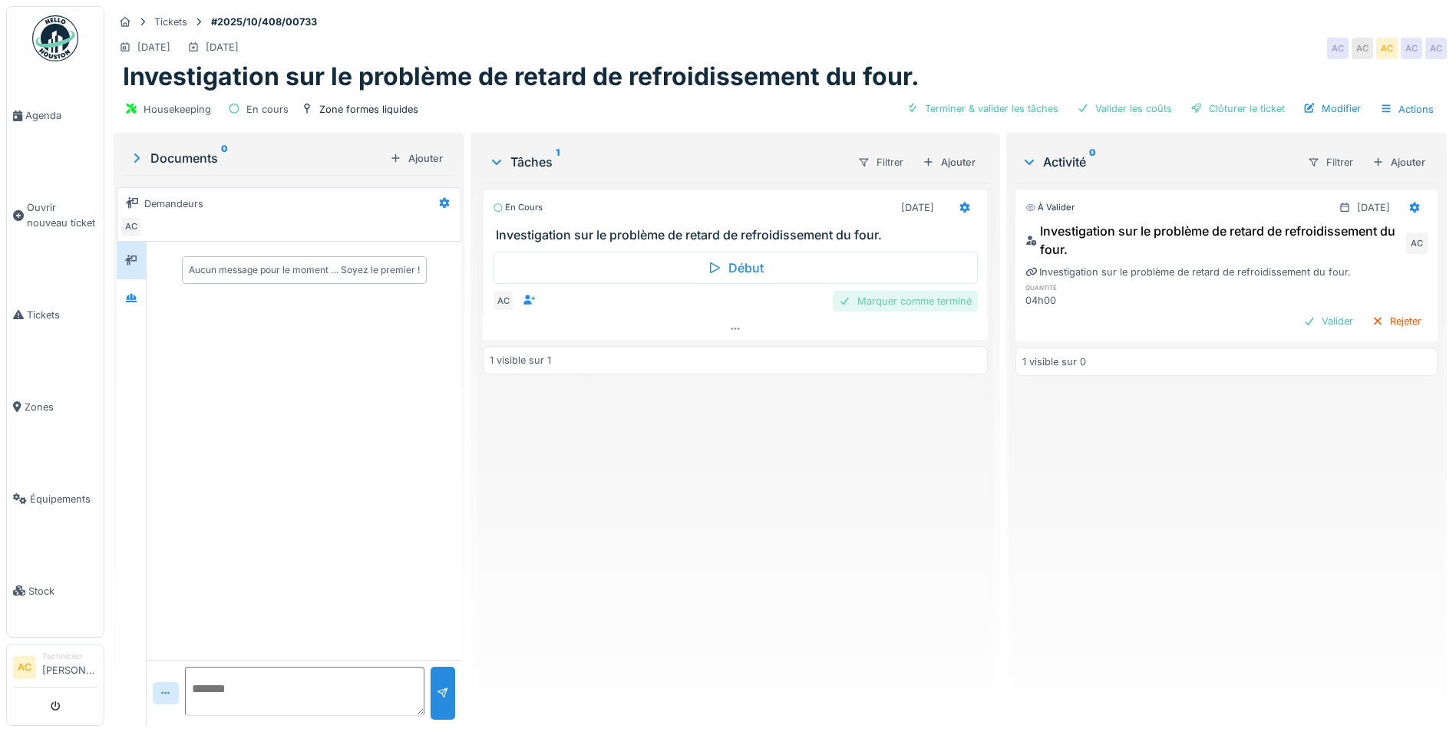
click at [900, 300] on div "Marquer comme terminé" at bounding box center [905, 301] width 145 height 21
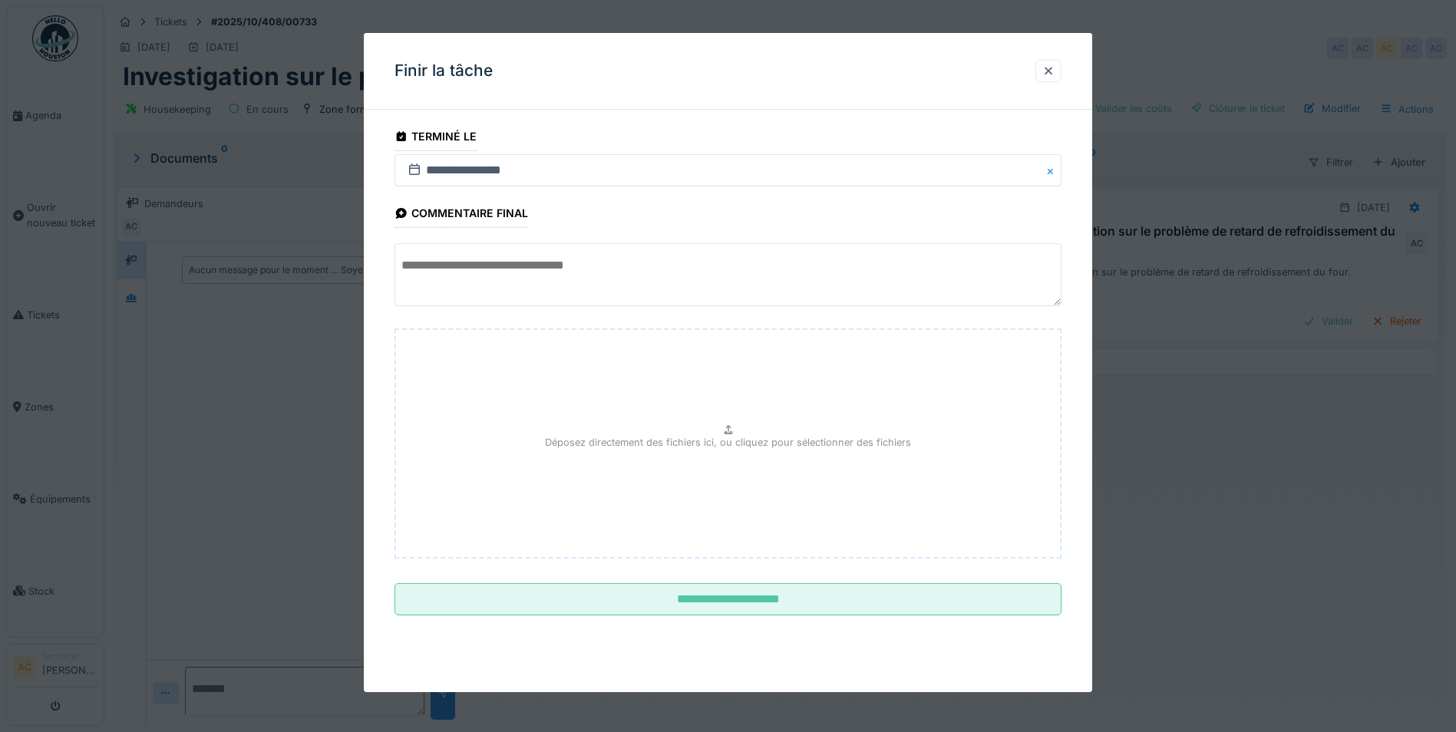
click at [530, 274] on textarea at bounding box center [728, 274] width 667 height 63
type textarea "*"
click at [547, 275] on textarea at bounding box center [728, 274] width 667 height 63
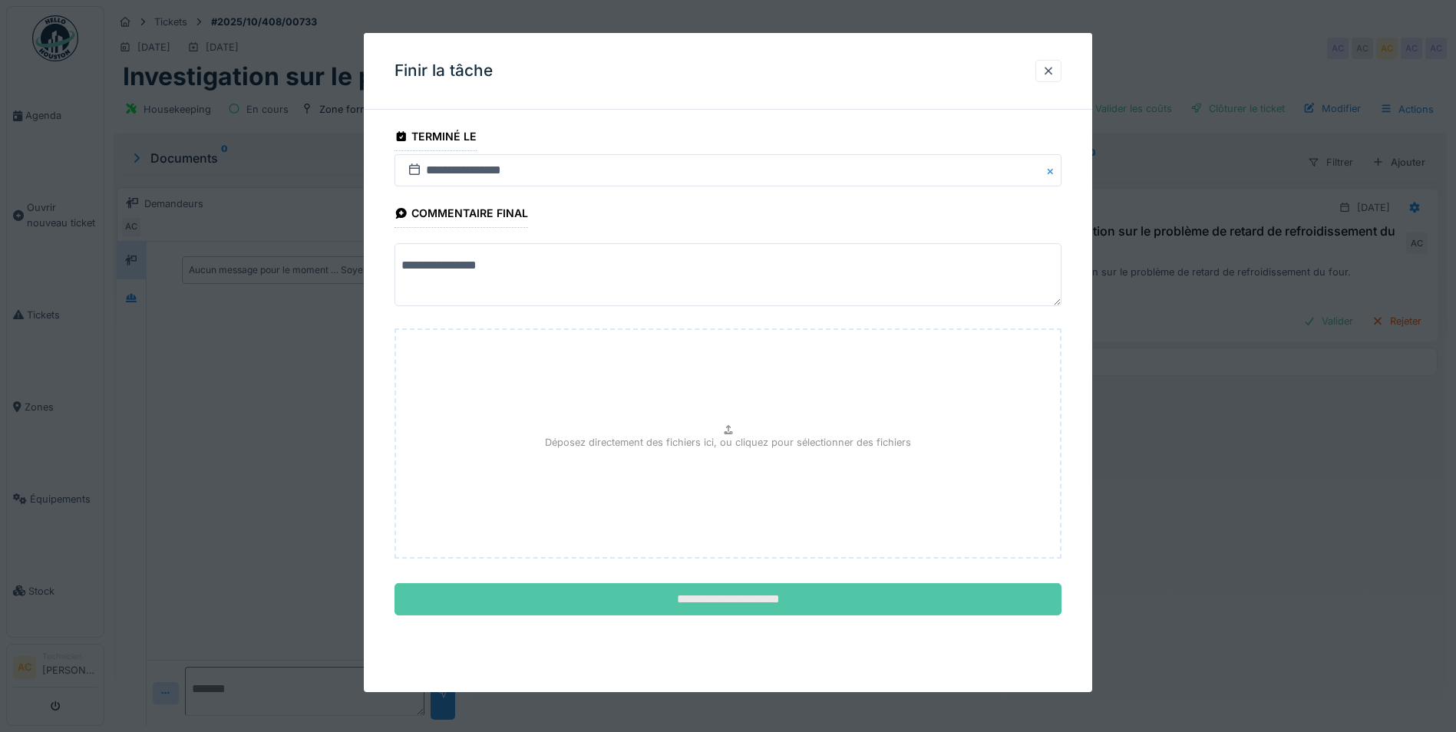
type textarea "**********"
click at [745, 607] on input "**********" at bounding box center [728, 599] width 667 height 32
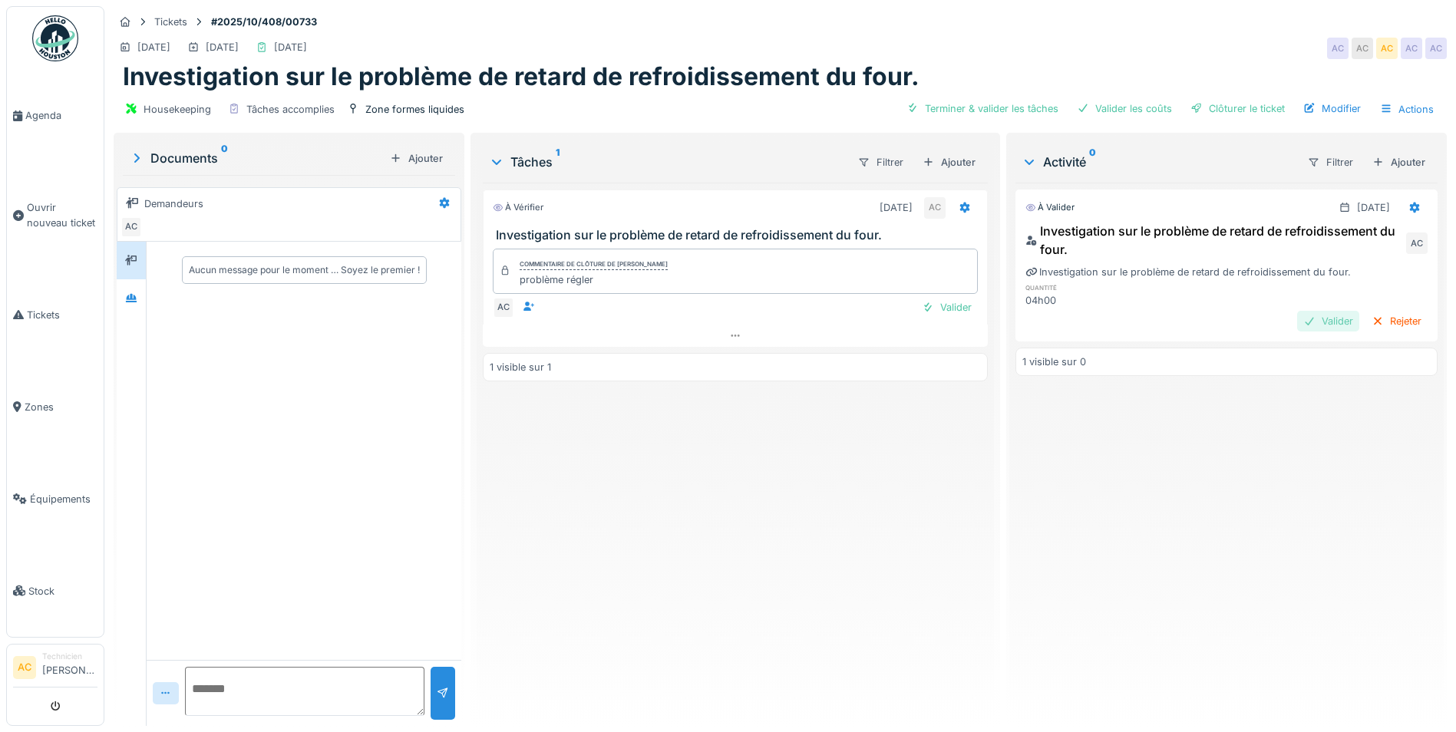
click at [1297, 326] on div "Valider" at bounding box center [1328, 321] width 62 height 21
